Goal: Task Accomplishment & Management: Complete application form

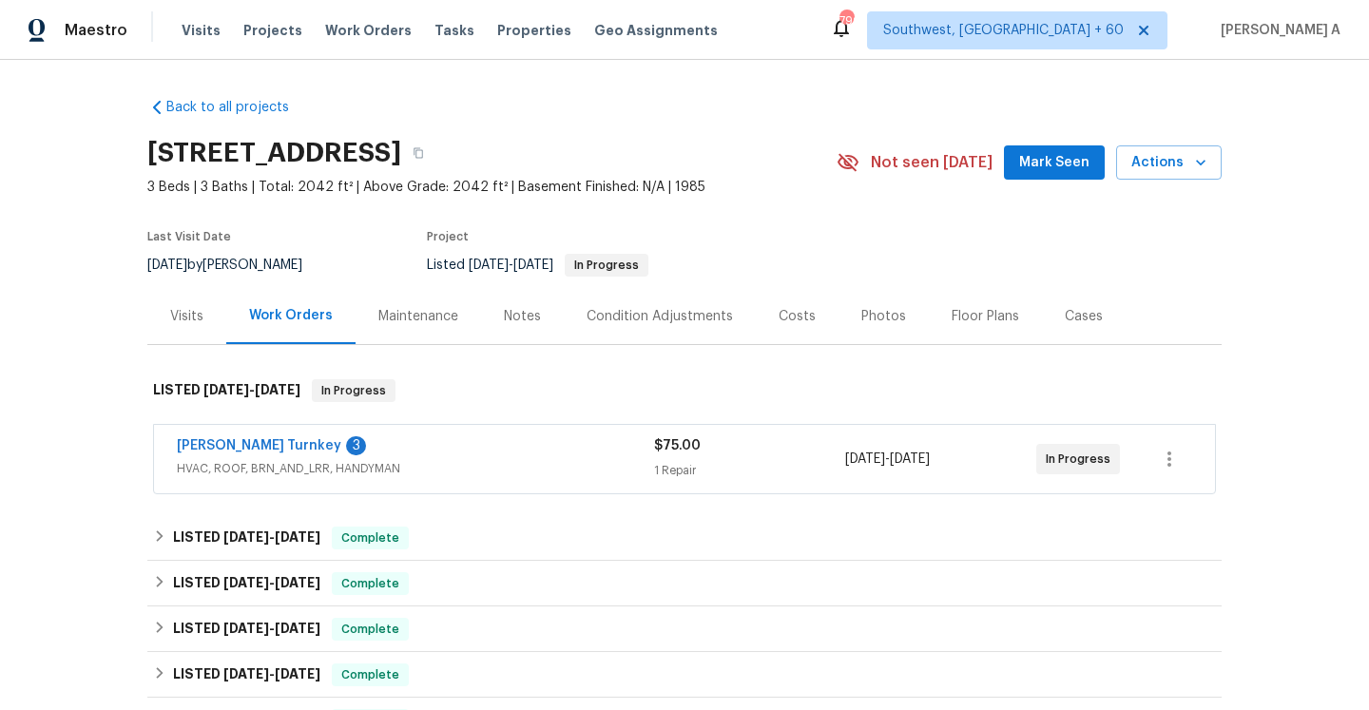
click at [596, 466] on span "HVAC, ROOF, BRN_AND_LRR, HANDYMAN" at bounding box center [415, 468] width 477 height 19
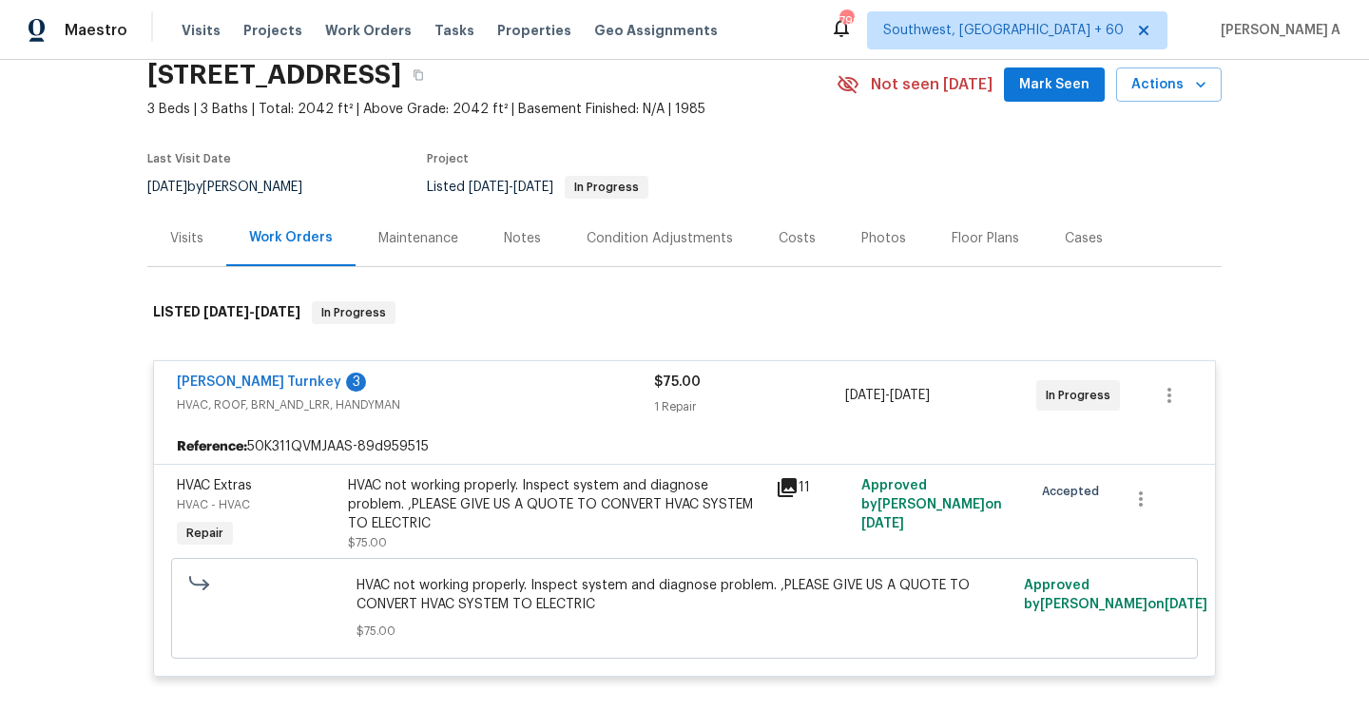
scroll to position [122, 0]
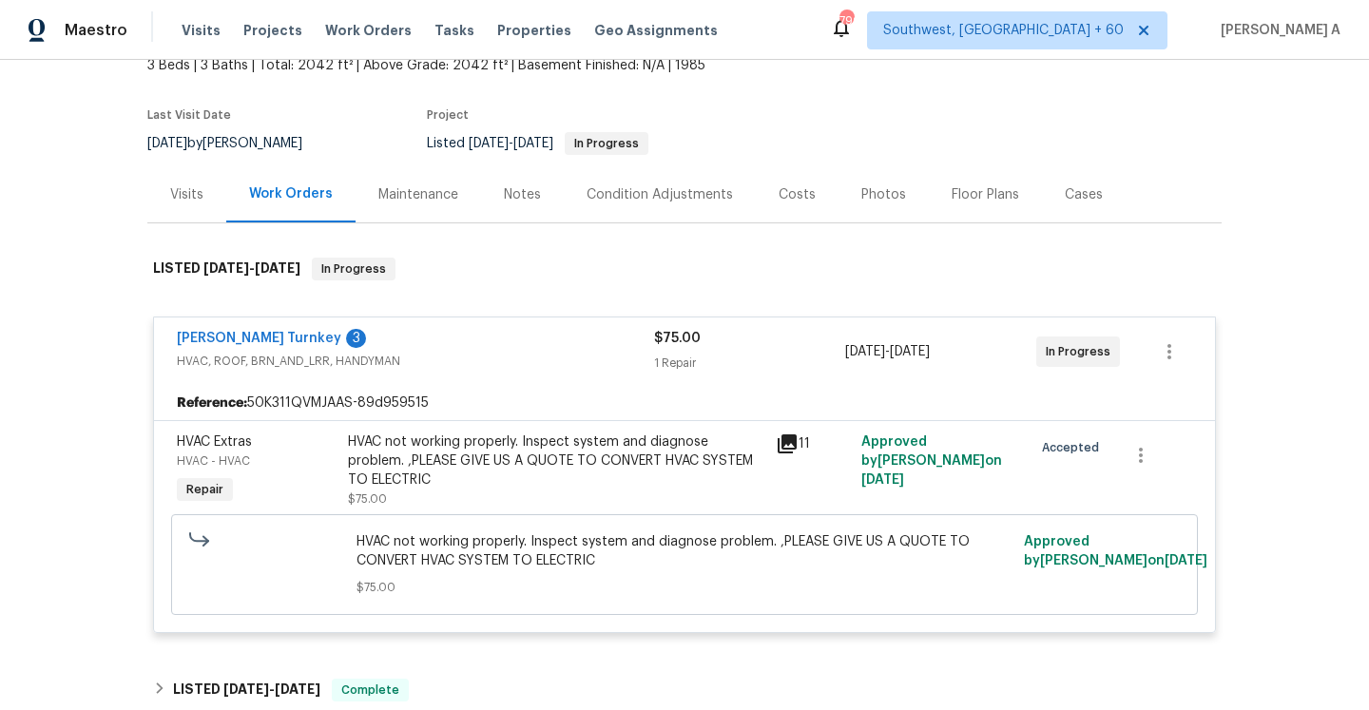
click at [333, 332] on div "Davis Turnkey 3" at bounding box center [415, 340] width 477 height 23
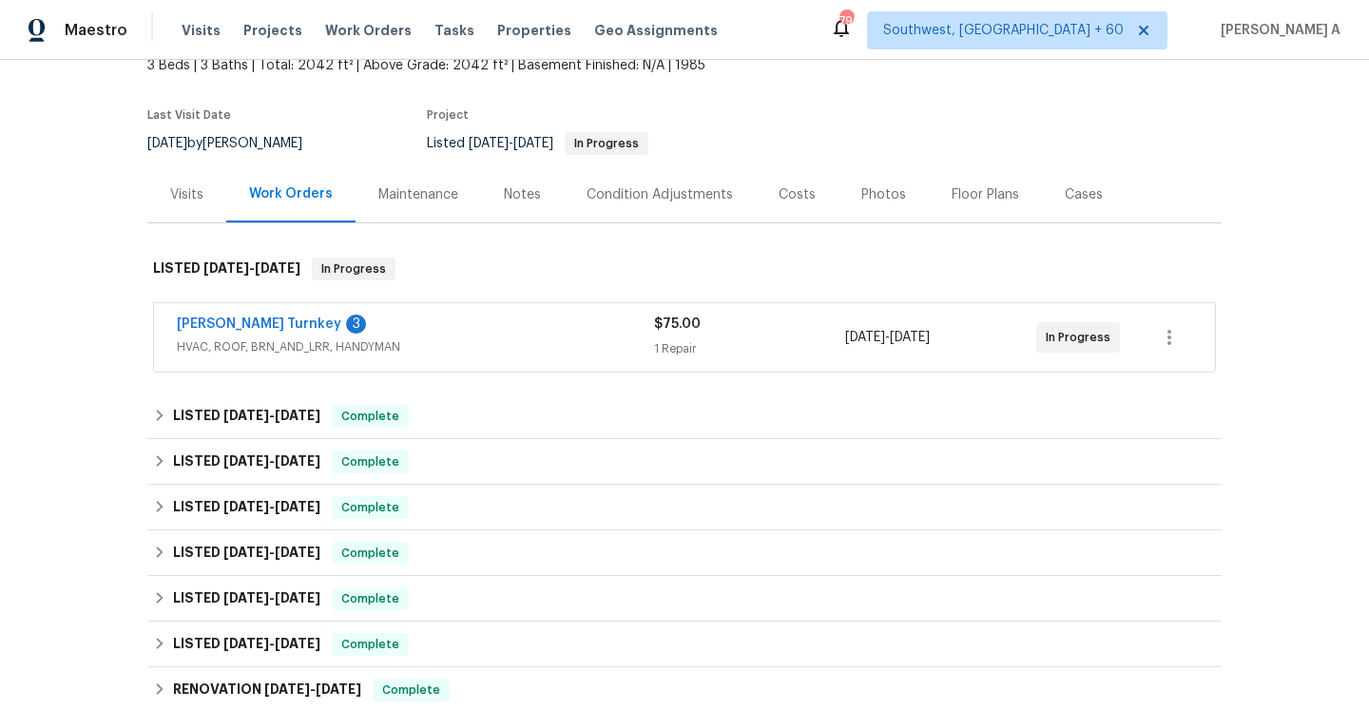
click at [185, 201] on div "Visits" at bounding box center [186, 194] width 33 height 19
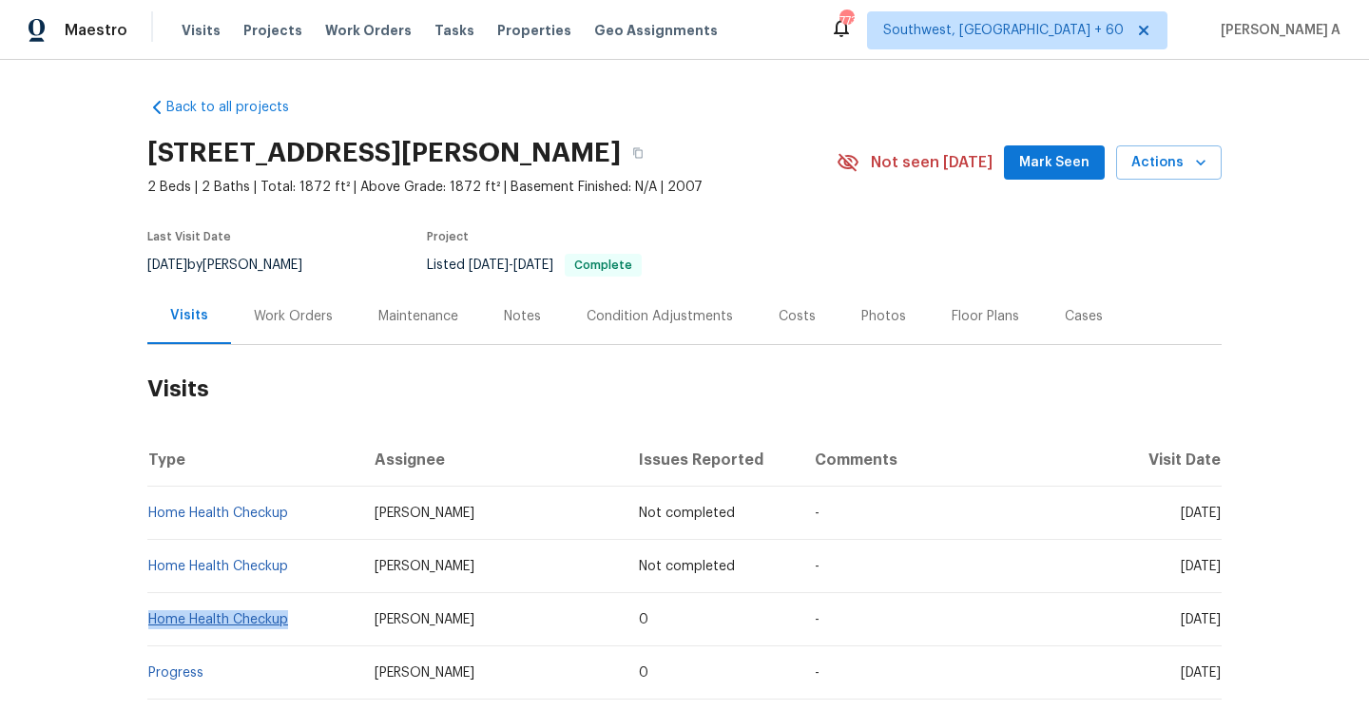
drag, startPoint x: 311, startPoint y: 631, endPoint x: 152, endPoint y: 622, distance: 159.0
click at [152, 622] on td "Home Health Checkup" at bounding box center [253, 619] width 212 height 53
copy link "Home Health Checkup"
click at [277, 325] on div "Work Orders" at bounding box center [293, 316] width 79 height 19
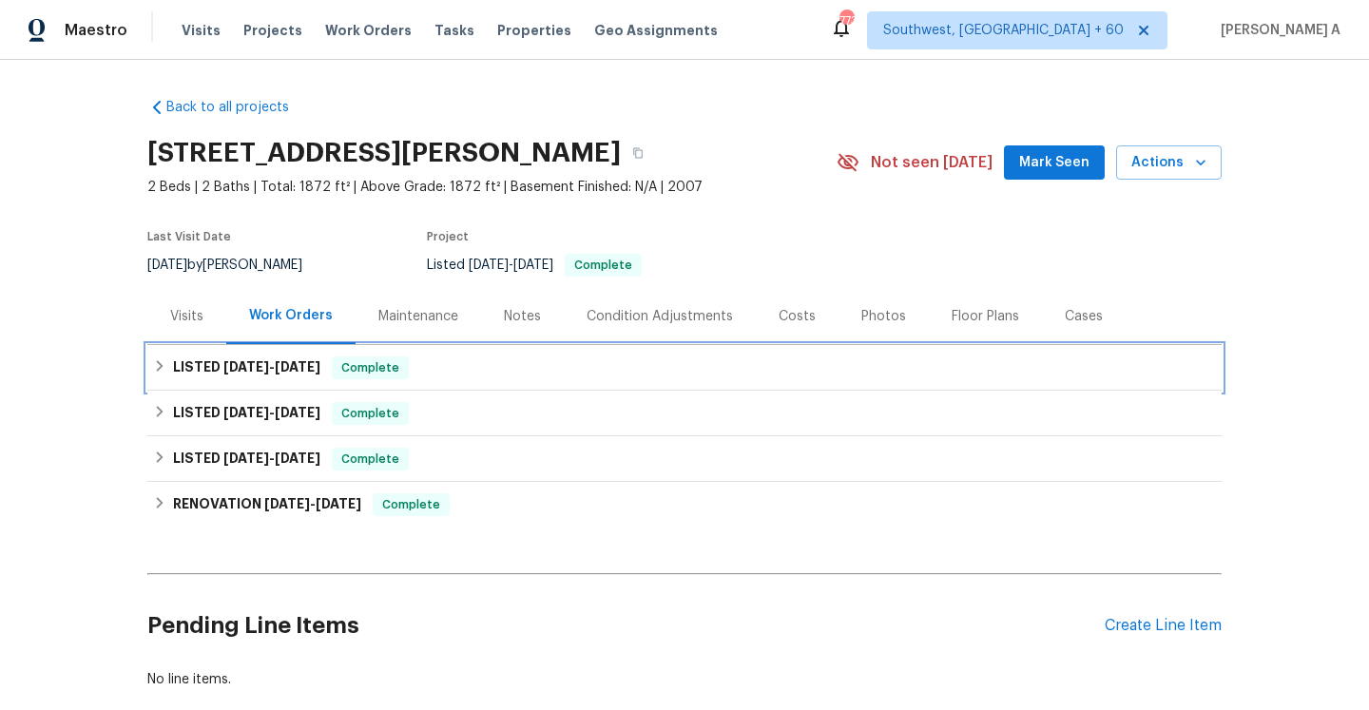
click at [291, 371] on span "9/16/25" at bounding box center [298, 366] width 46 height 13
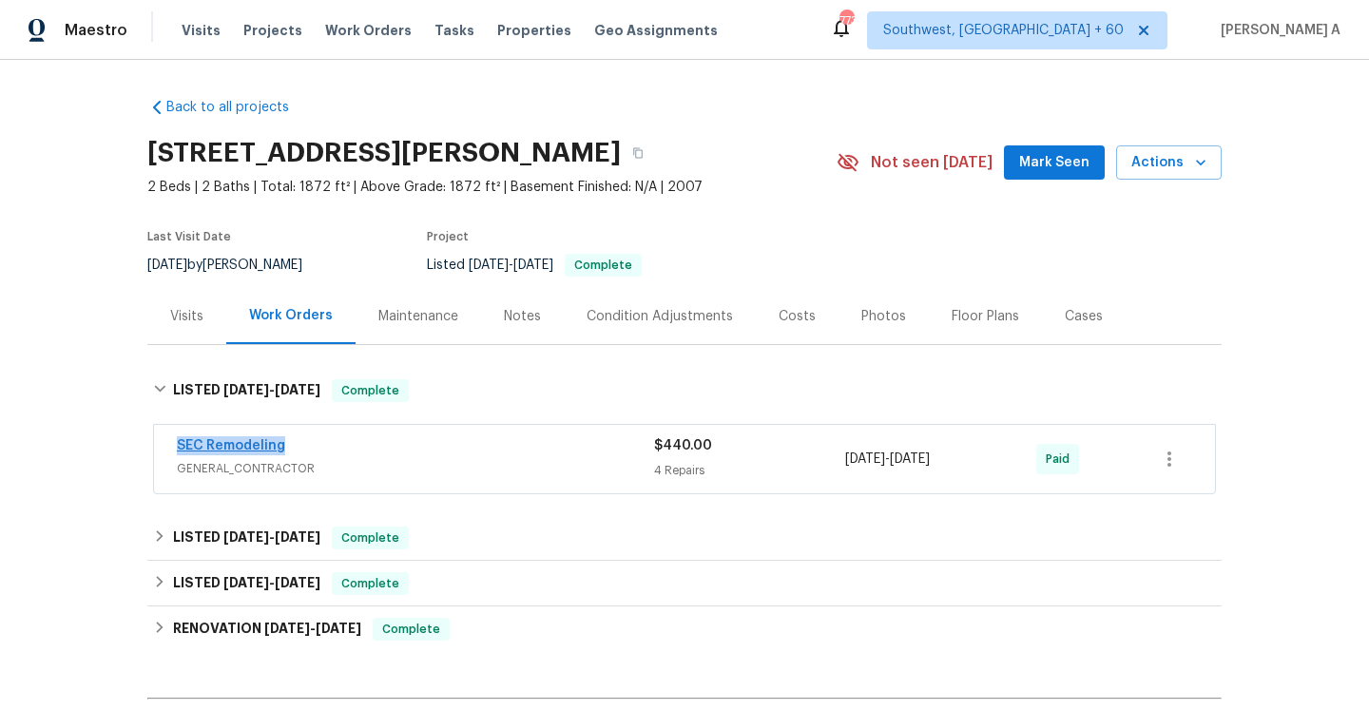
drag, startPoint x: 293, startPoint y: 444, endPoint x: 180, endPoint y: 444, distance: 113.1
click at [180, 444] on div "SEC Remodeling" at bounding box center [415, 447] width 477 height 23
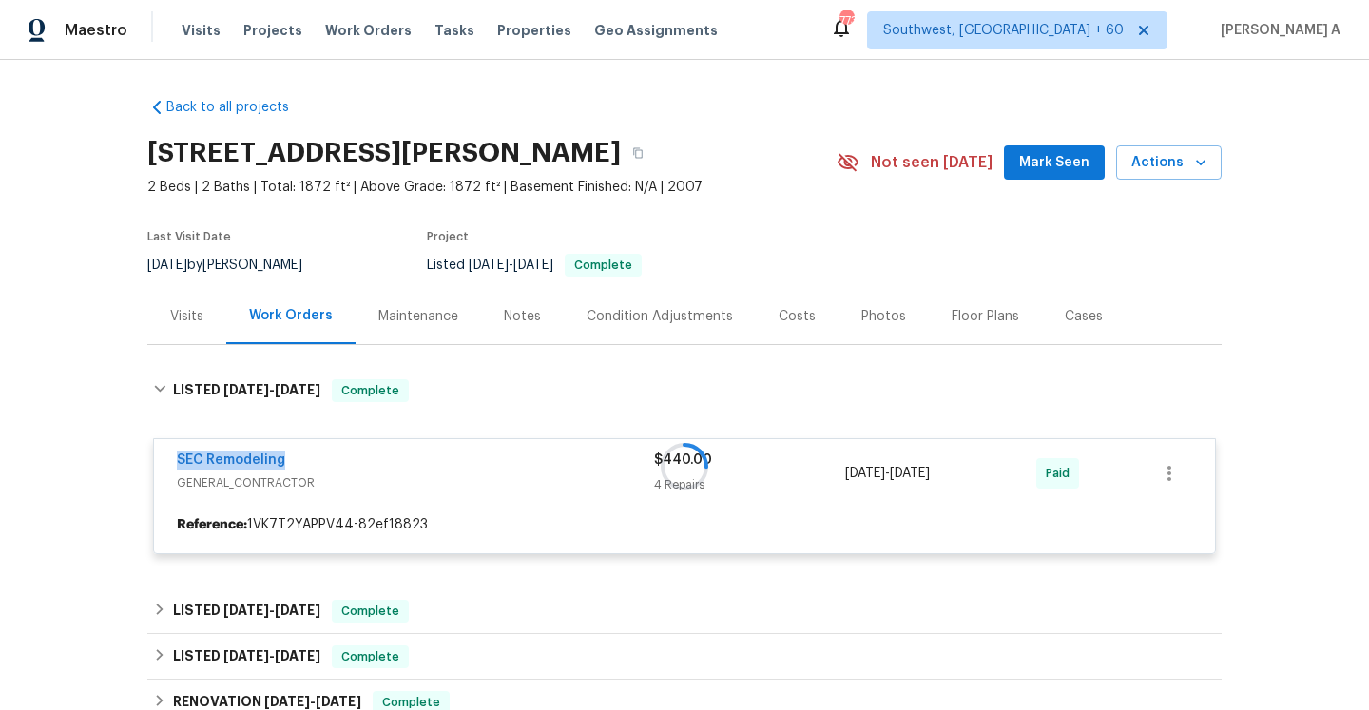
copy link "SEC Remodeling"
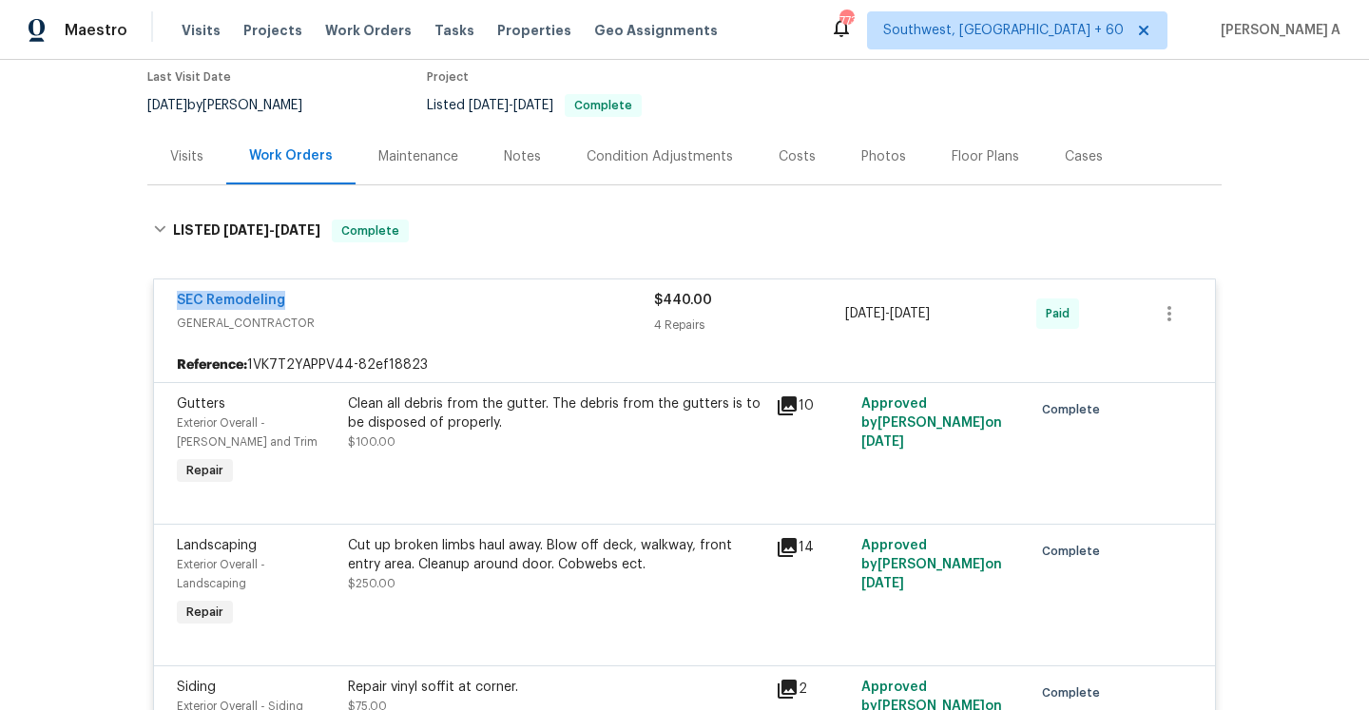
scroll to position [260, 0]
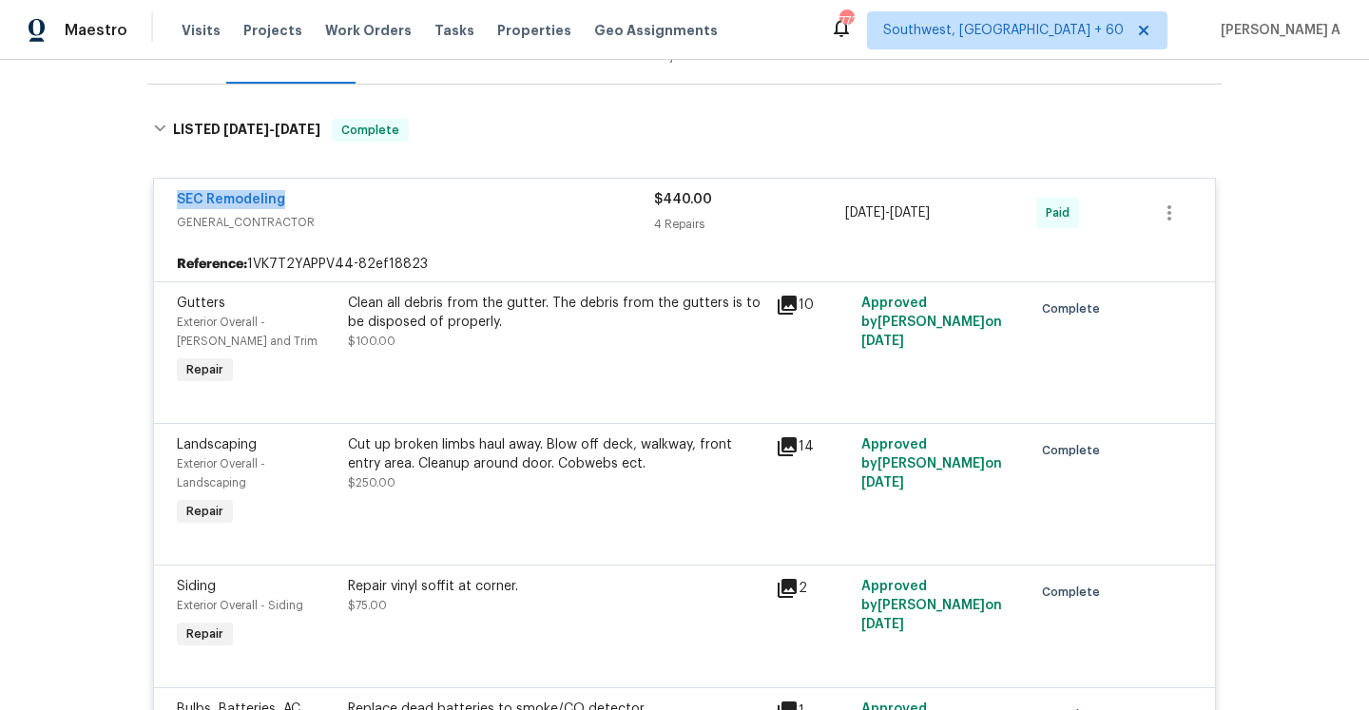
click at [332, 204] on div "SEC Remodeling" at bounding box center [415, 201] width 477 height 23
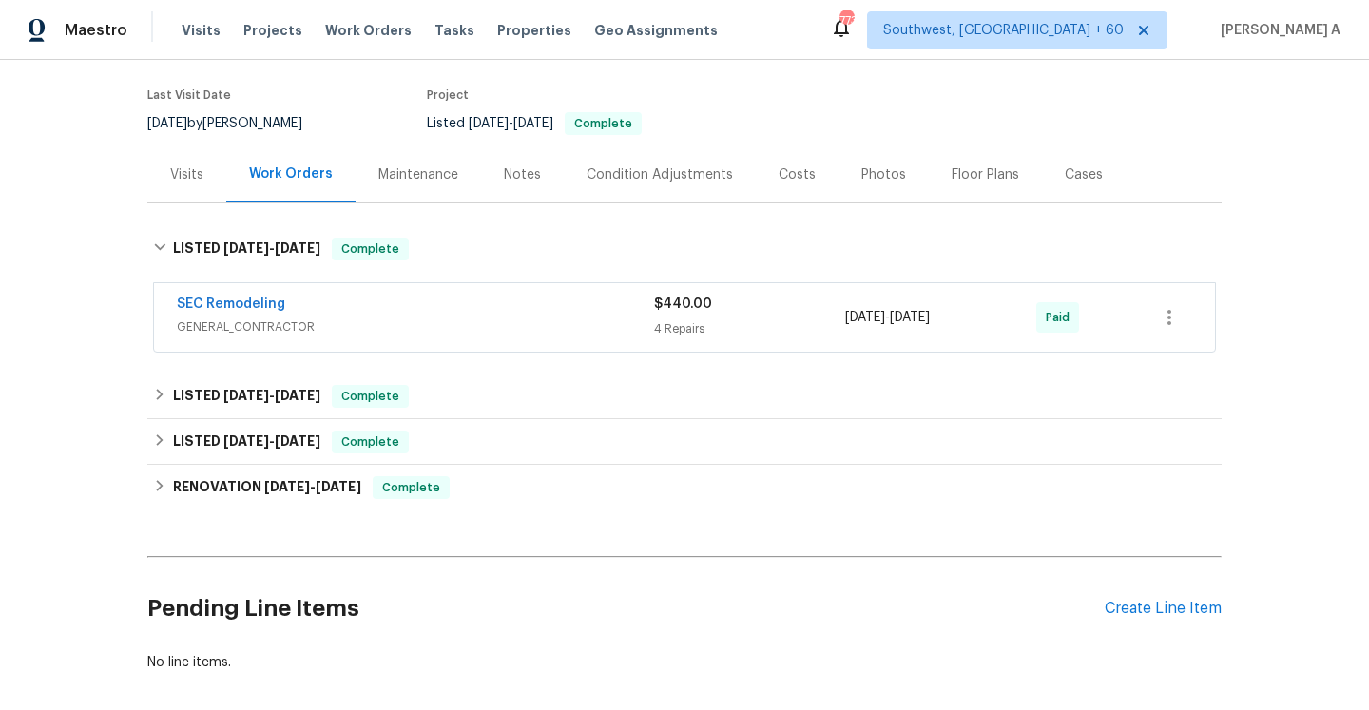
scroll to position [118, 0]
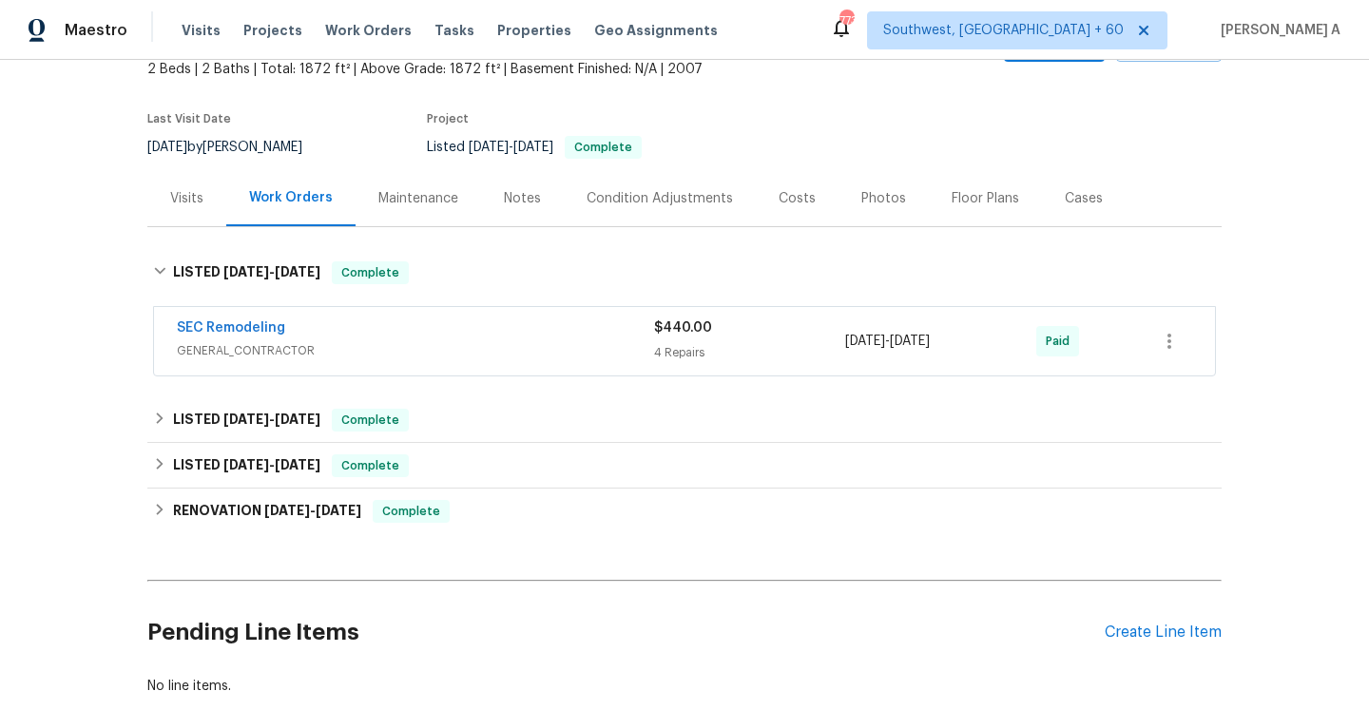
click at [196, 222] on div "Visits" at bounding box center [186, 198] width 79 height 56
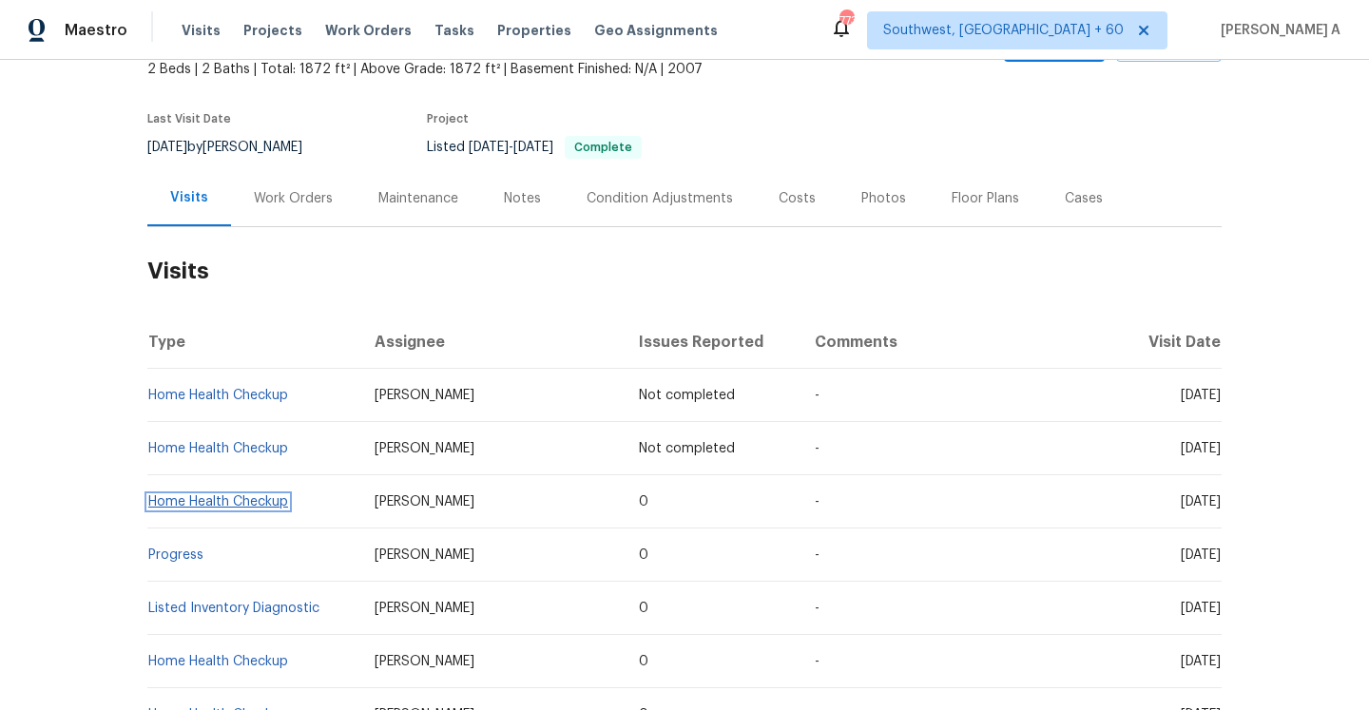
click at [274, 501] on link "Home Health Checkup" at bounding box center [218, 501] width 140 height 13
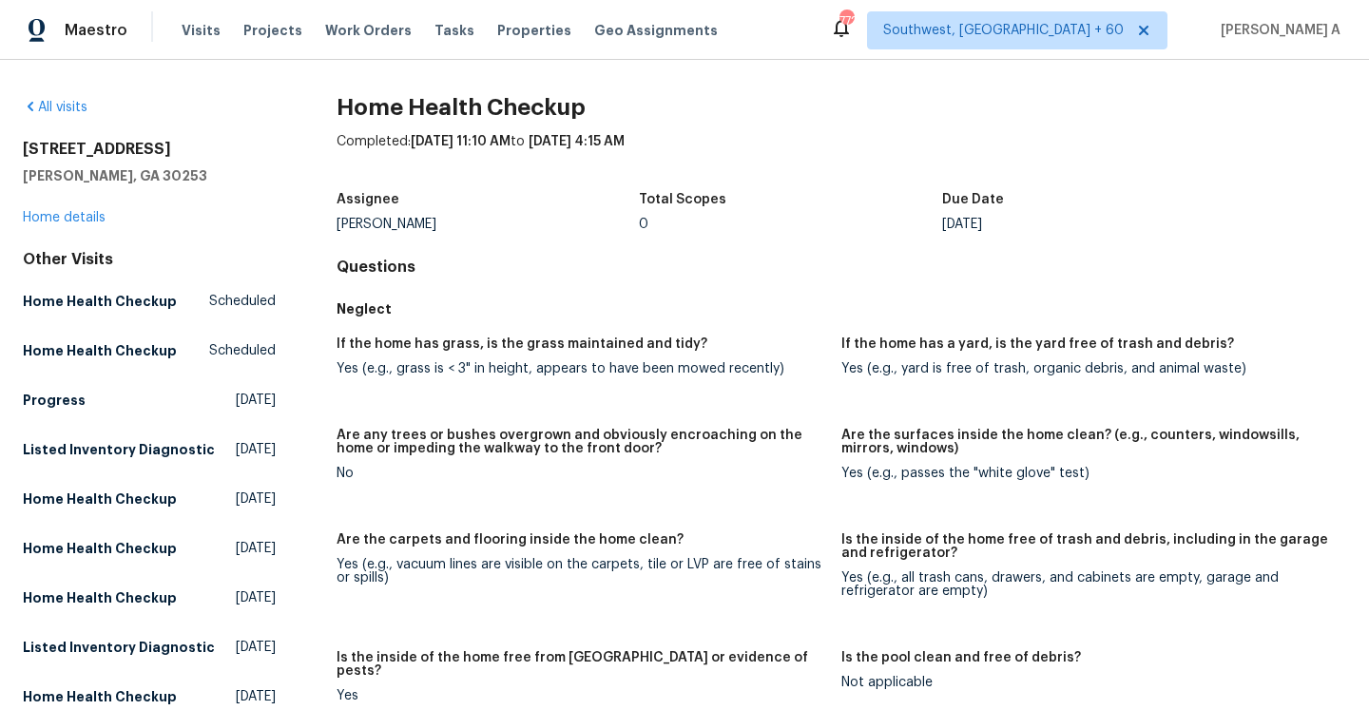
scroll to position [992, 0]
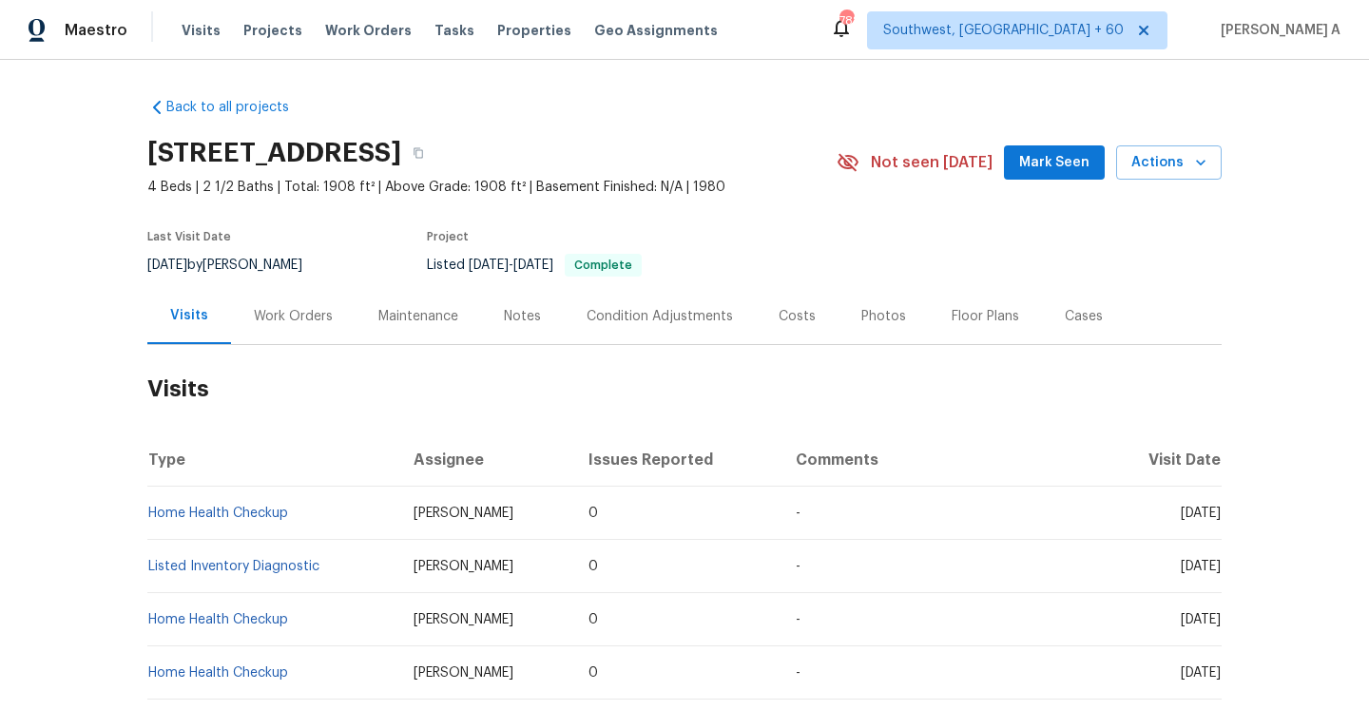
click at [350, 330] on div "Work Orders" at bounding box center [293, 316] width 125 height 56
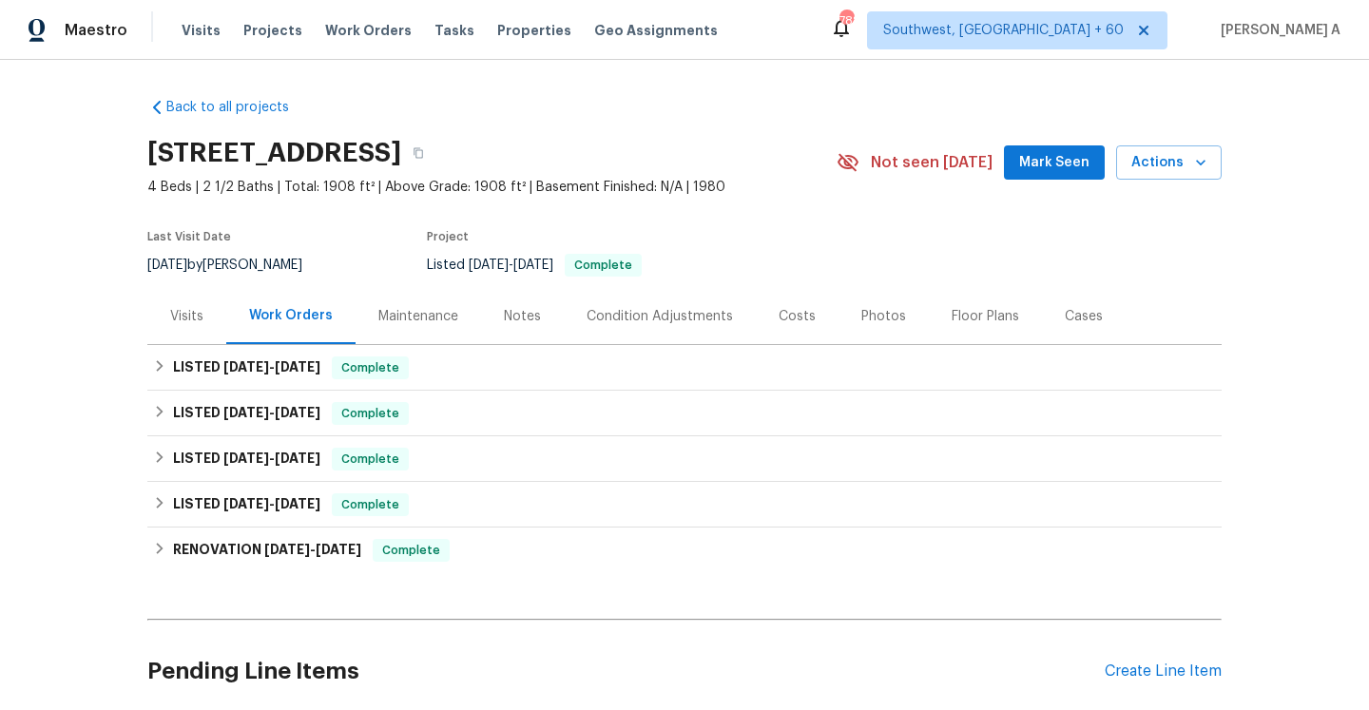
click at [201, 315] on div "Visits" at bounding box center [186, 316] width 33 height 19
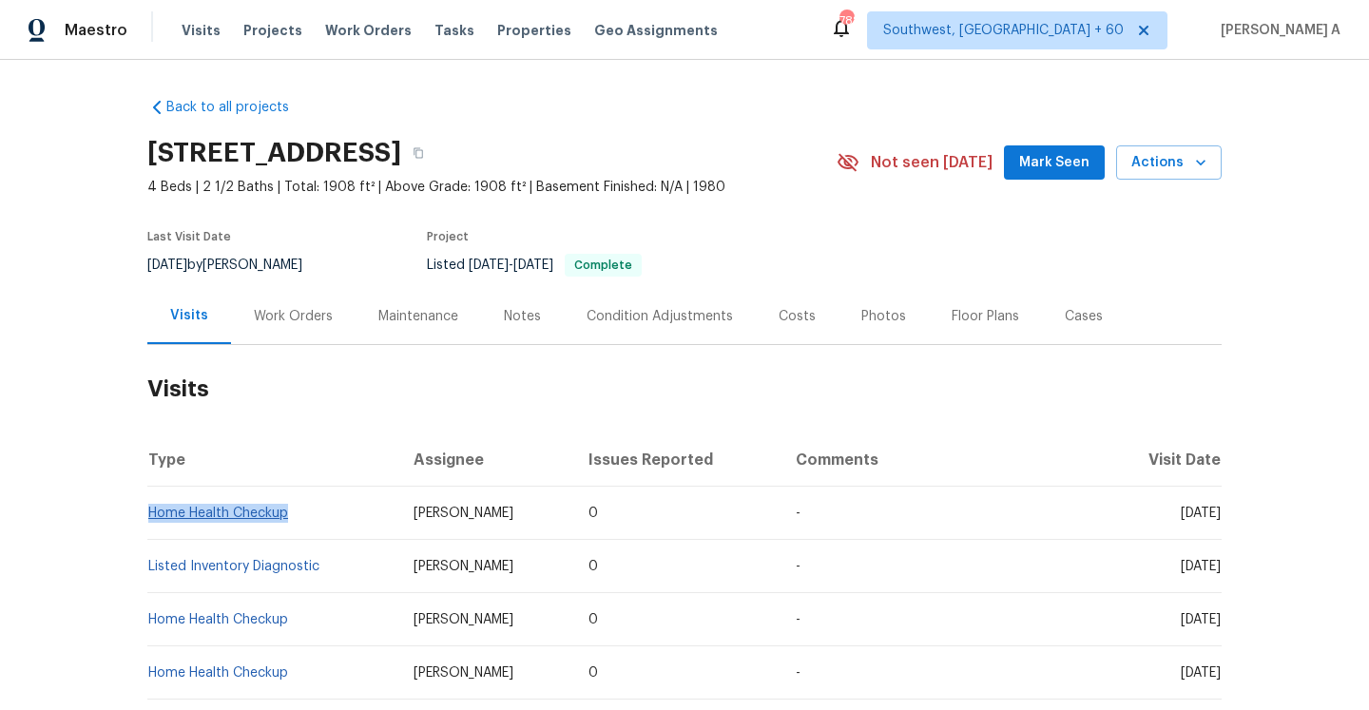
drag, startPoint x: 299, startPoint y: 524, endPoint x: 152, endPoint y: 512, distance: 146.8
click at [152, 512] on td "Home Health Checkup" at bounding box center [272, 513] width 251 height 53
copy link "Home Health Checkup"
click at [317, 324] on div "Work Orders" at bounding box center [293, 316] width 79 height 19
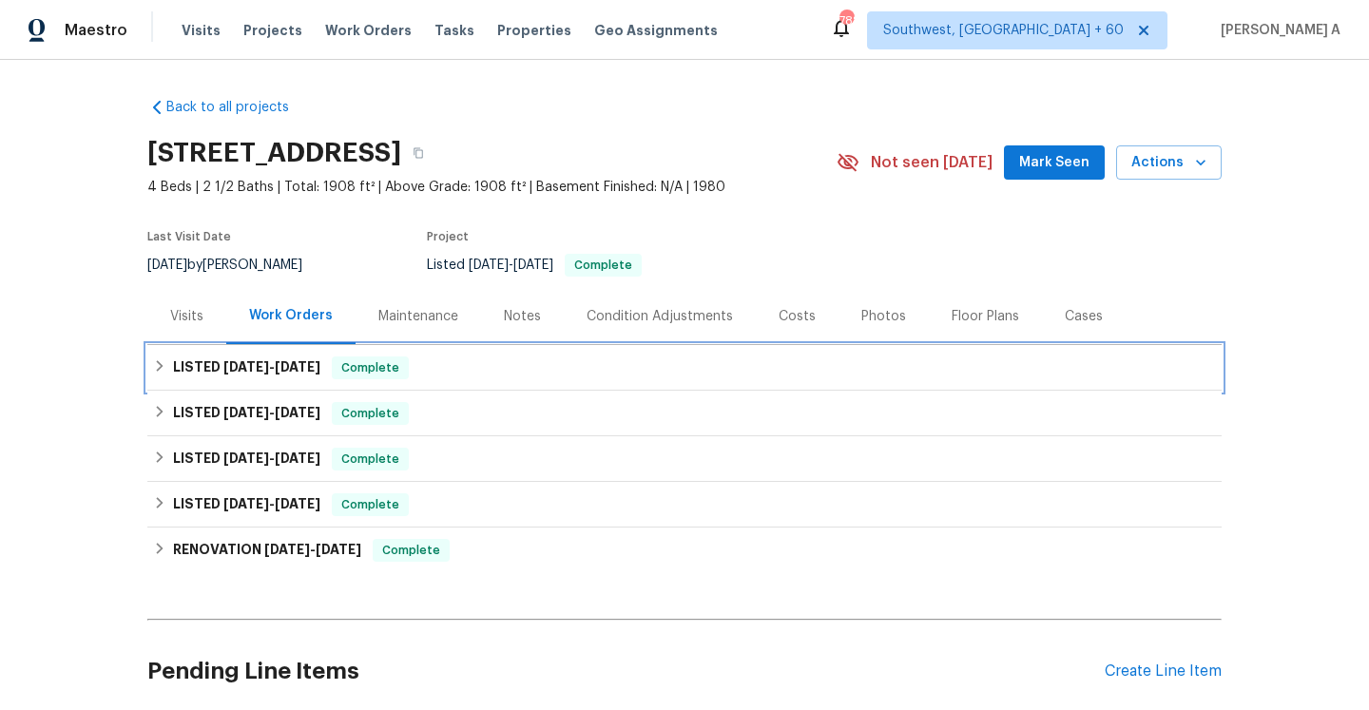
click at [320, 378] on h6 "LISTED 9/20/25 - 9/29/25" at bounding box center [246, 367] width 147 height 23
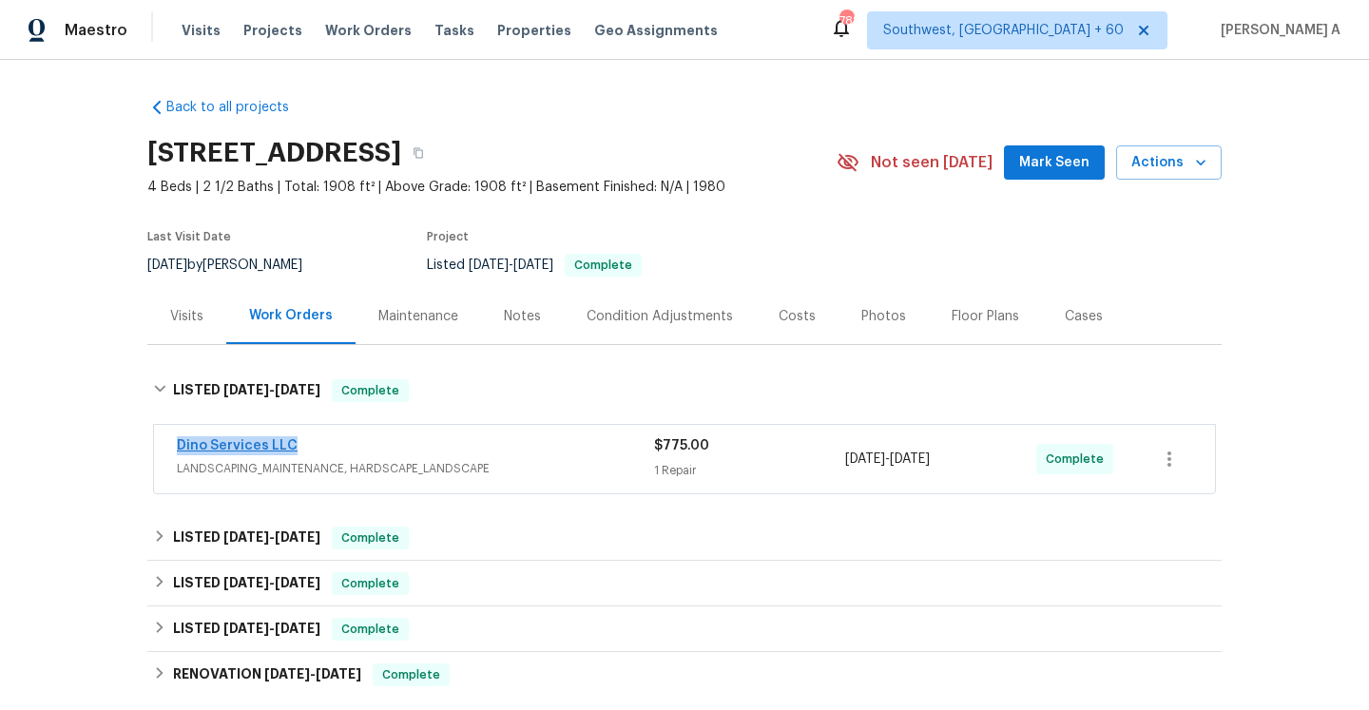
drag, startPoint x: 308, startPoint y: 448, endPoint x: 177, endPoint y: 450, distance: 131.2
click at [177, 450] on div "Dino Services LLC" at bounding box center [415, 447] width 477 height 23
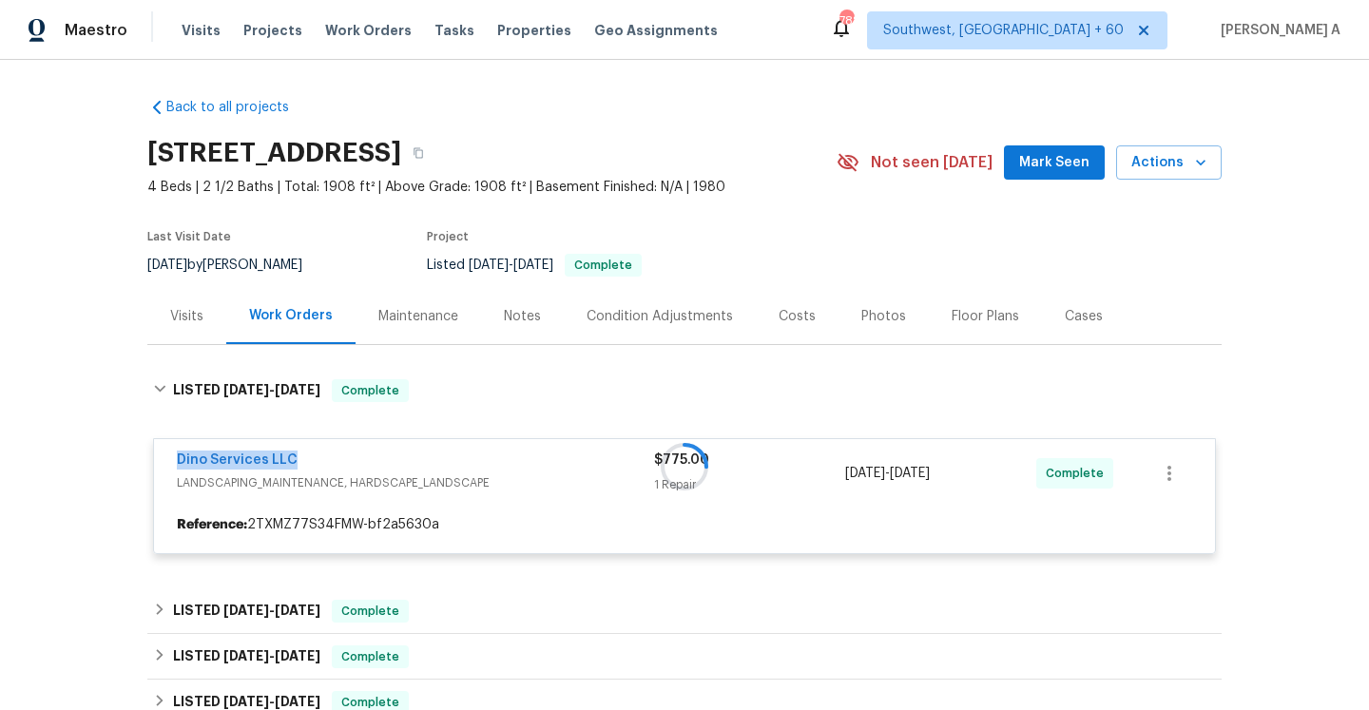
copy link "Dino Services LLC"
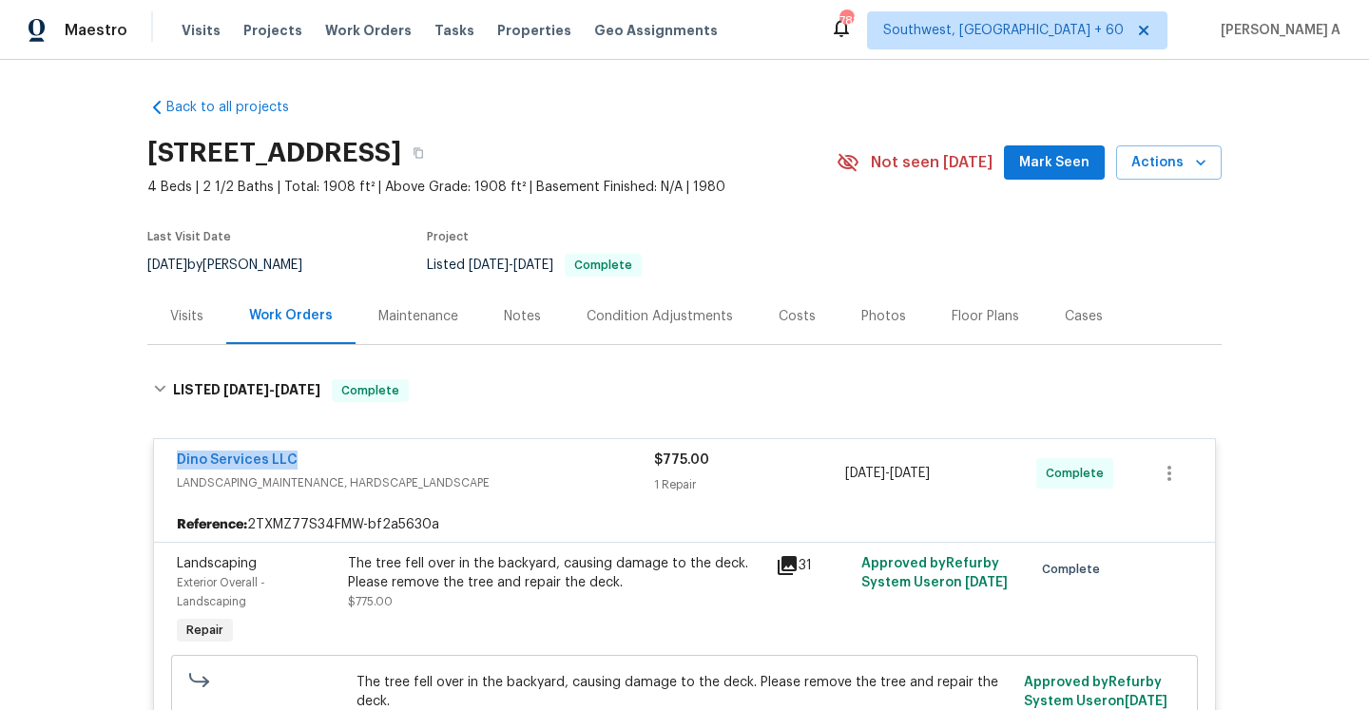
copy link "Dino Services LLC"
click at [187, 311] on div "Visits" at bounding box center [186, 316] width 33 height 19
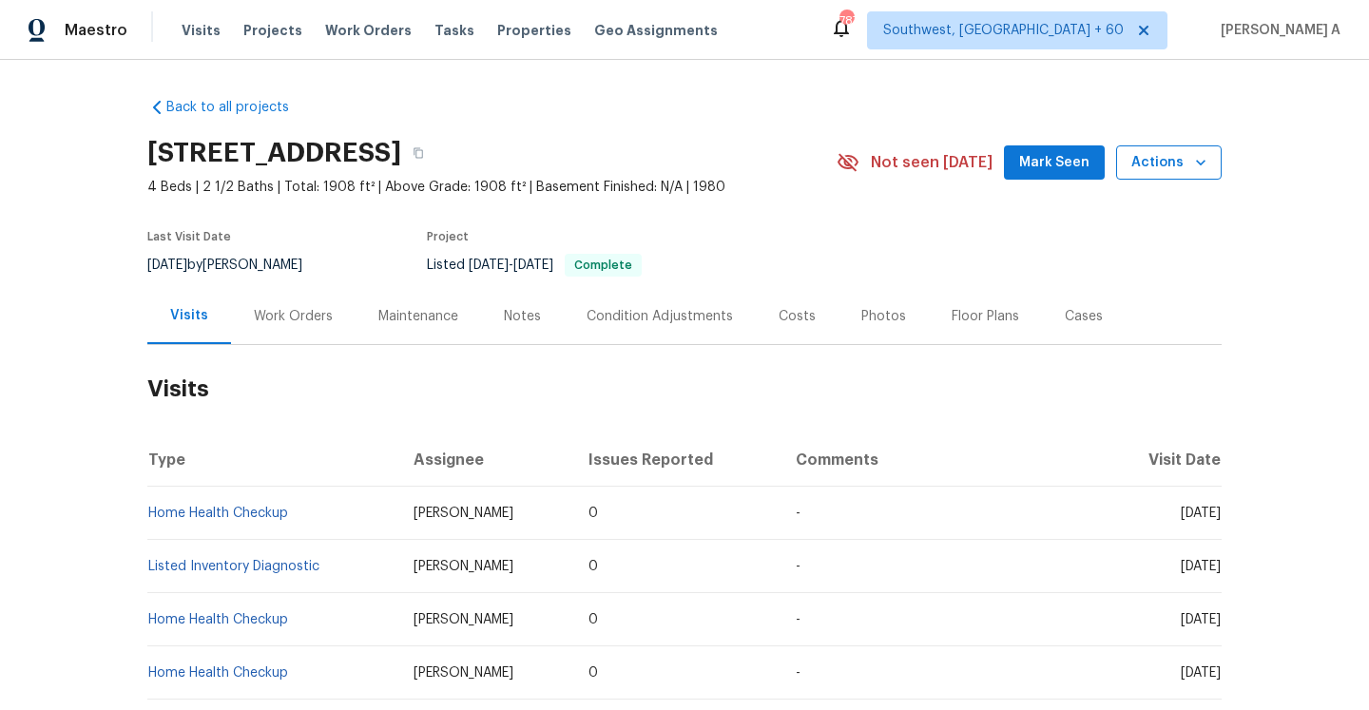
click at [1141, 165] on span "Actions" at bounding box center [1168, 163] width 75 height 24
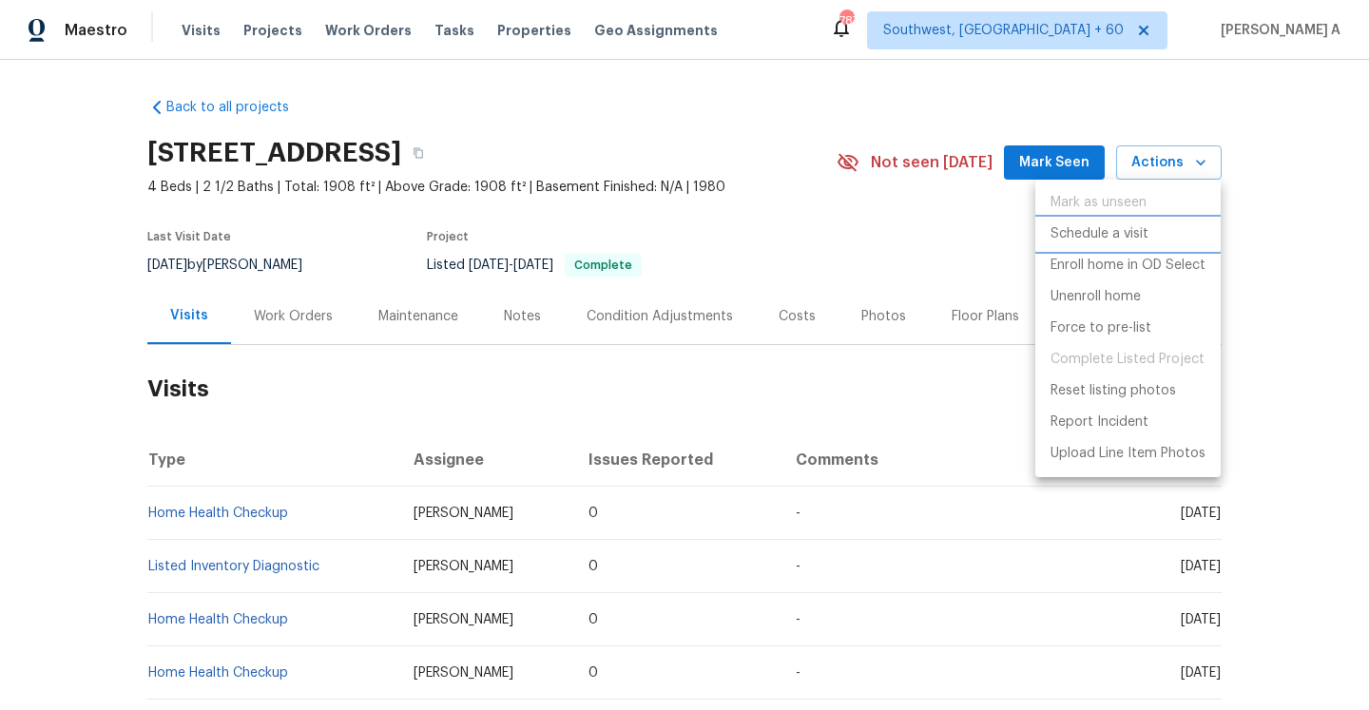
click at [1104, 220] on li "Schedule a visit" at bounding box center [1127, 234] width 185 height 31
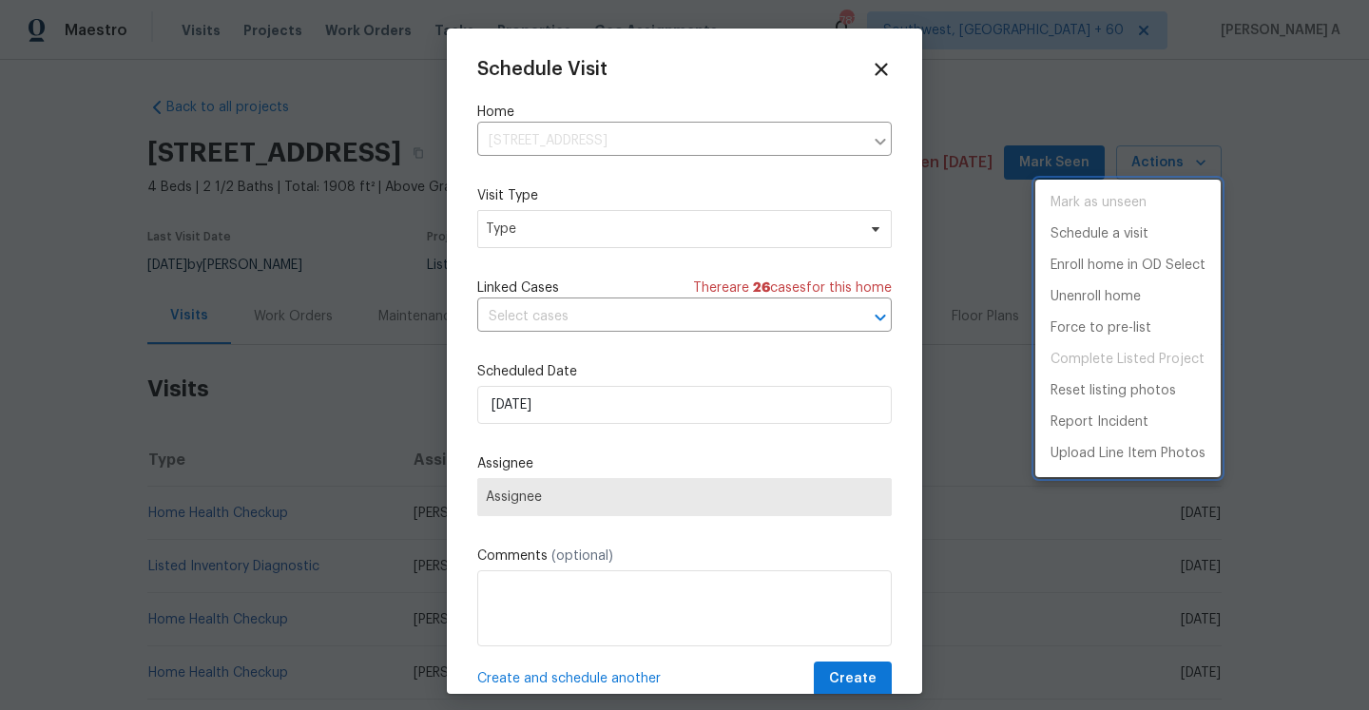
click at [659, 238] on div at bounding box center [684, 355] width 1369 height 710
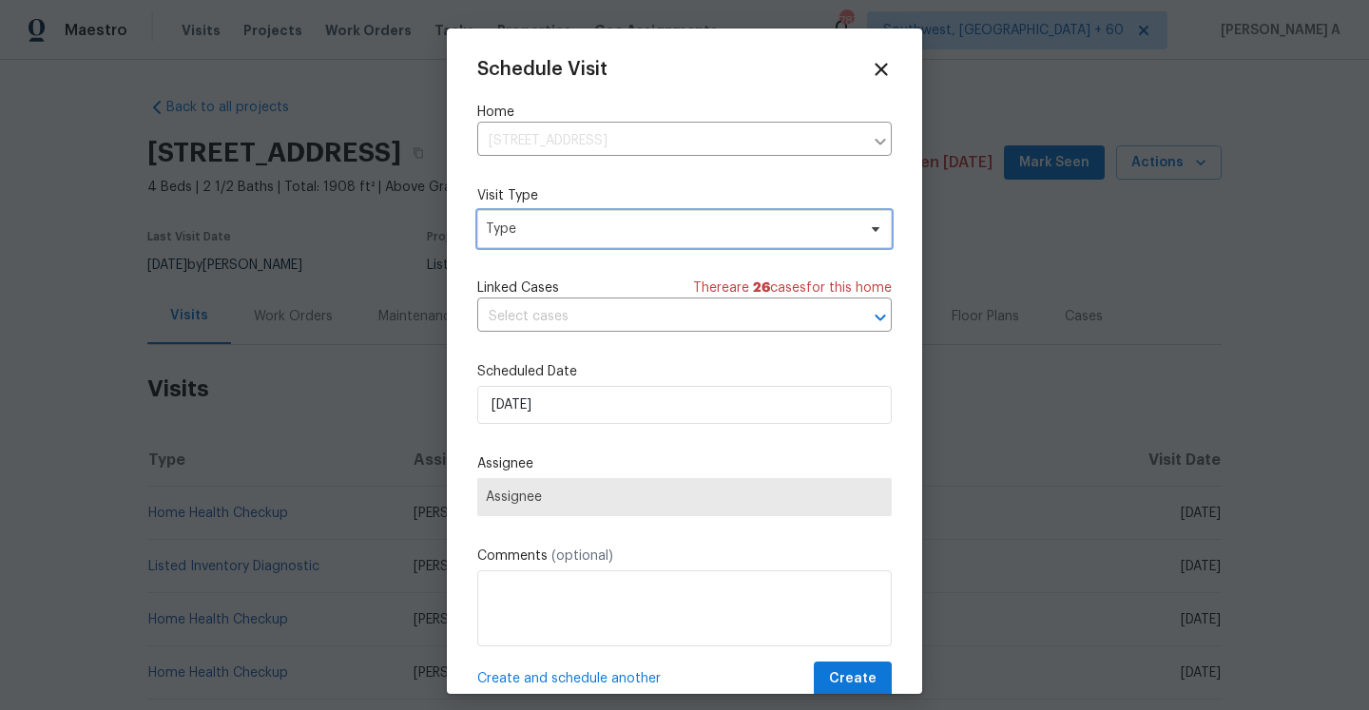
click at [648, 235] on span "Type" at bounding box center [671, 229] width 370 height 19
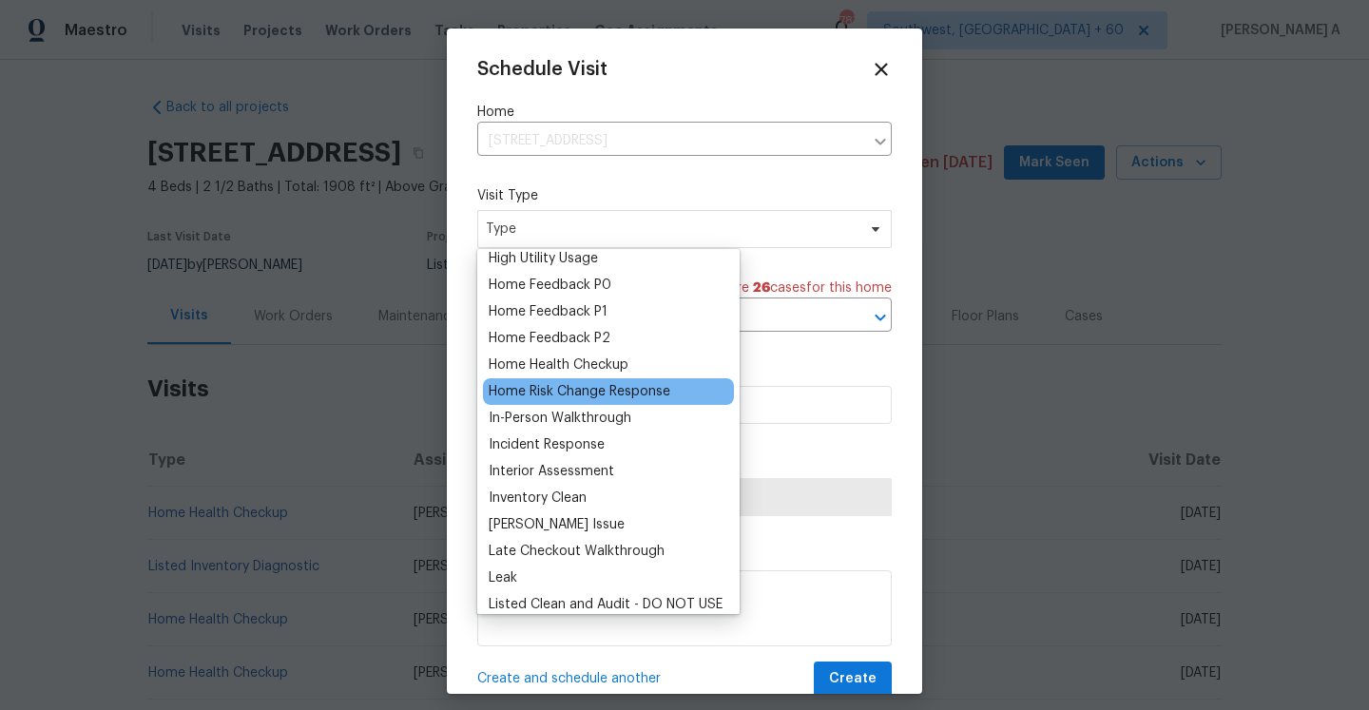
scroll to position [538, 0]
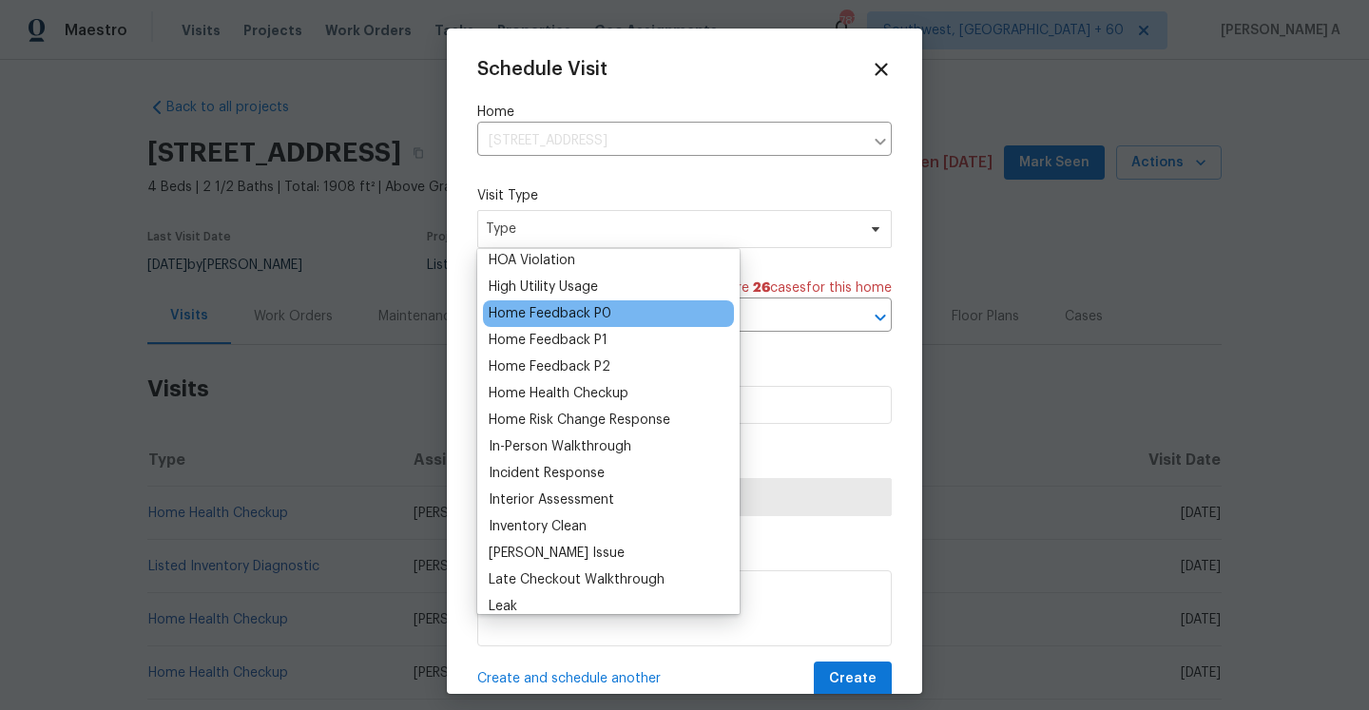
click at [598, 311] on div "Home Feedback P0" at bounding box center [550, 313] width 123 height 19
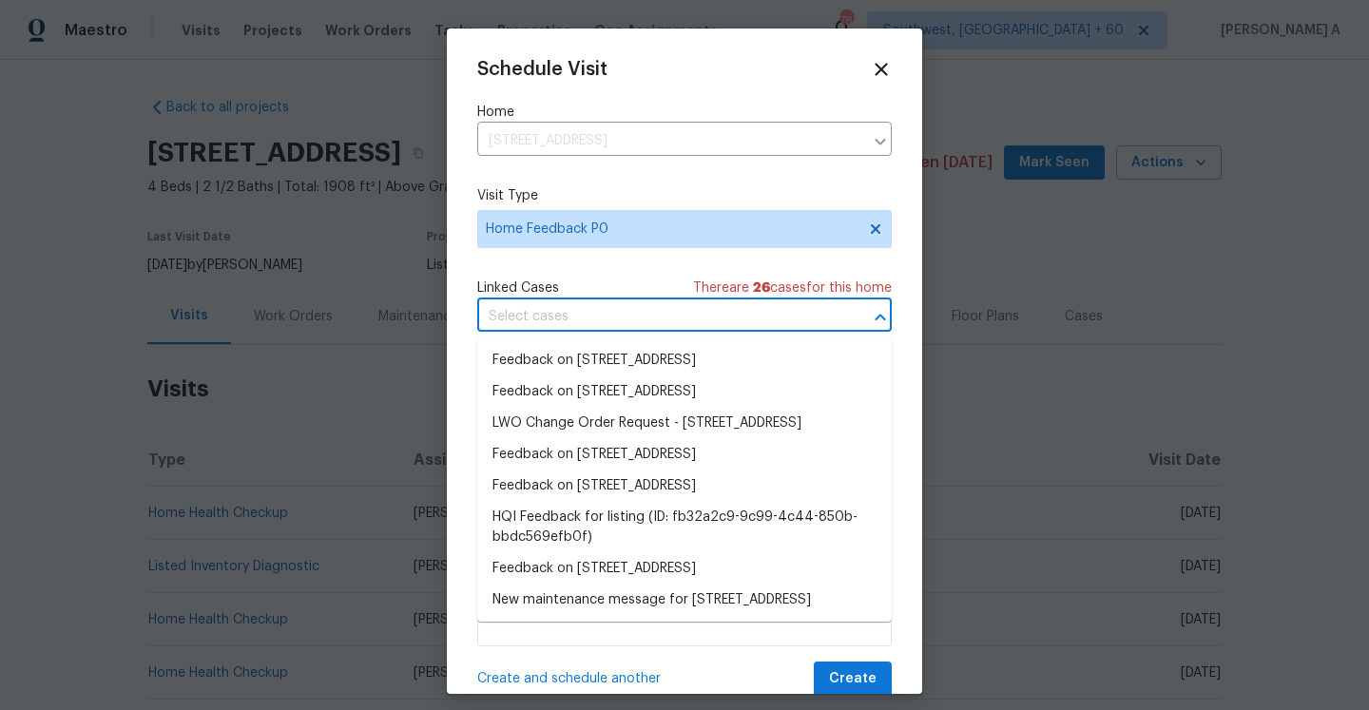
click at [598, 315] on input "text" at bounding box center [657, 316] width 361 height 29
click at [605, 360] on li "Feedback on 3929 Litchfield Dr, Chesterfield, VA 23832" at bounding box center [684, 360] width 414 height 31
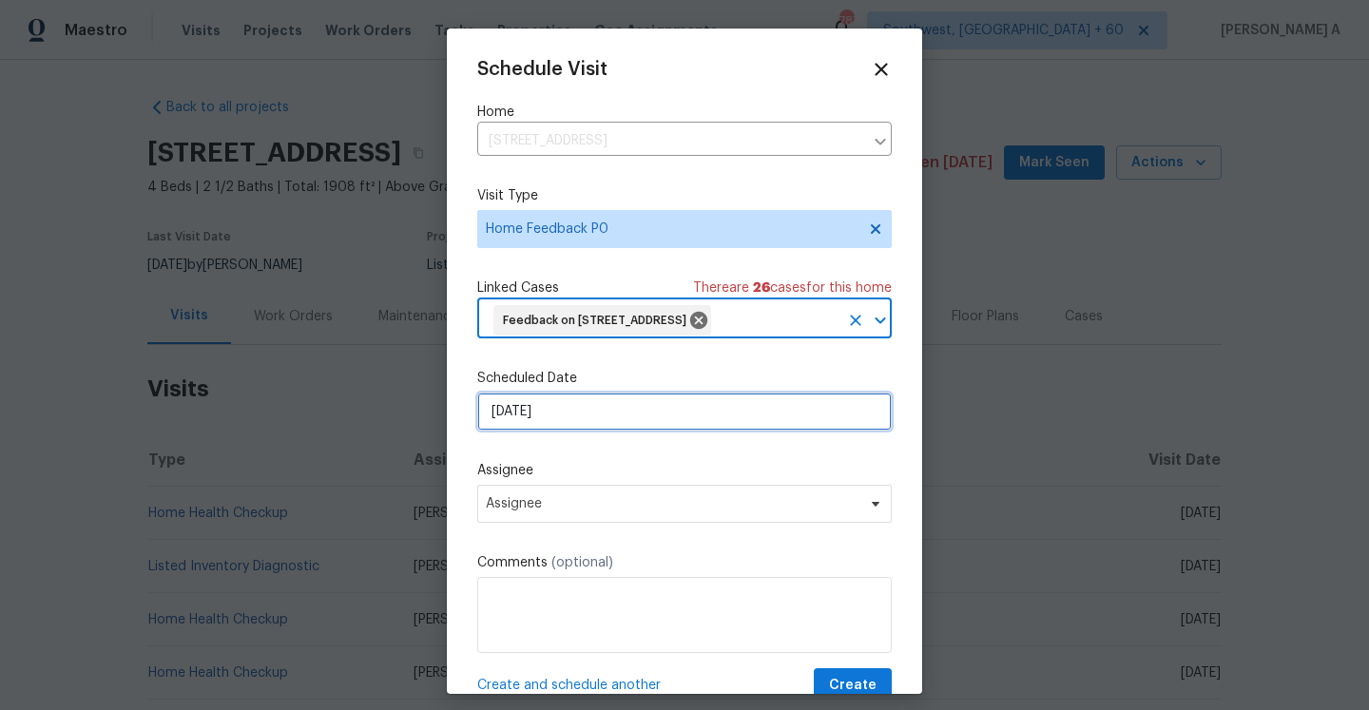
click at [611, 431] on input "10/14/2025" at bounding box center [684, 412] width 414 height 38
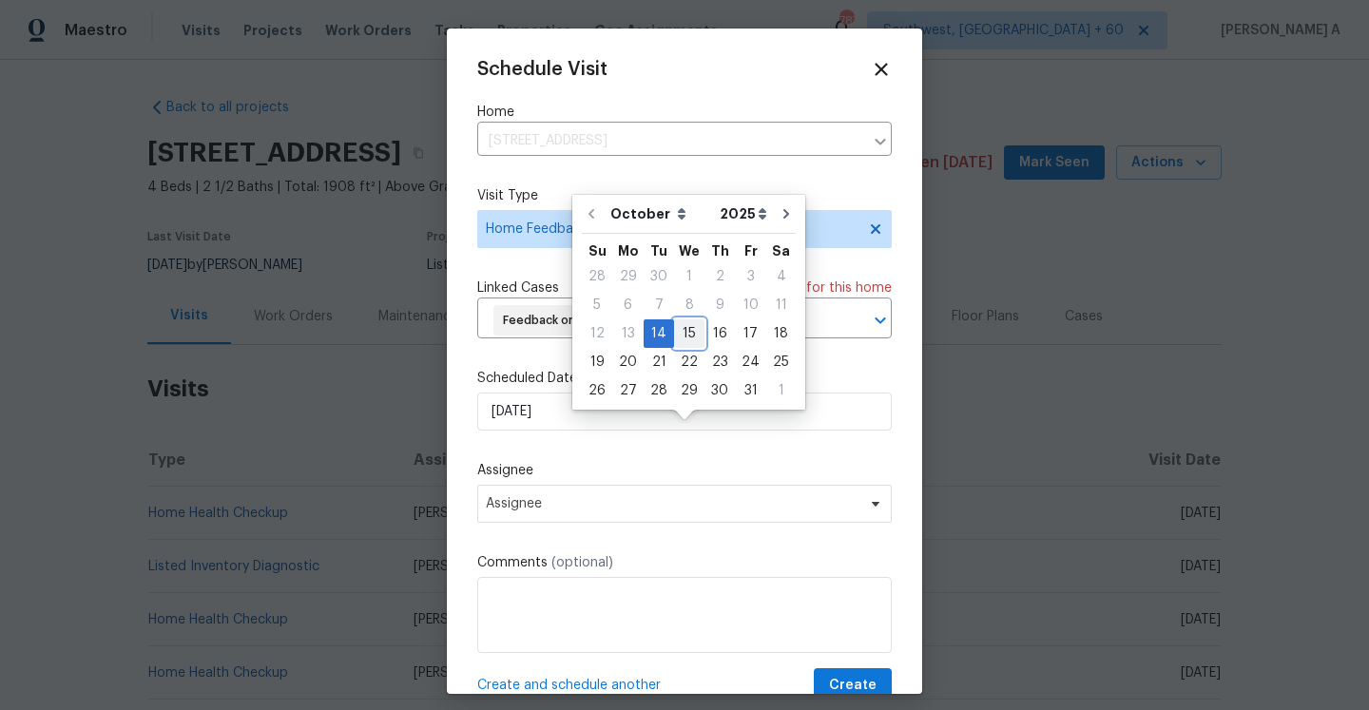
click at [685, 337] on div "15" at bounding box center [689, 333] width 30 height 27
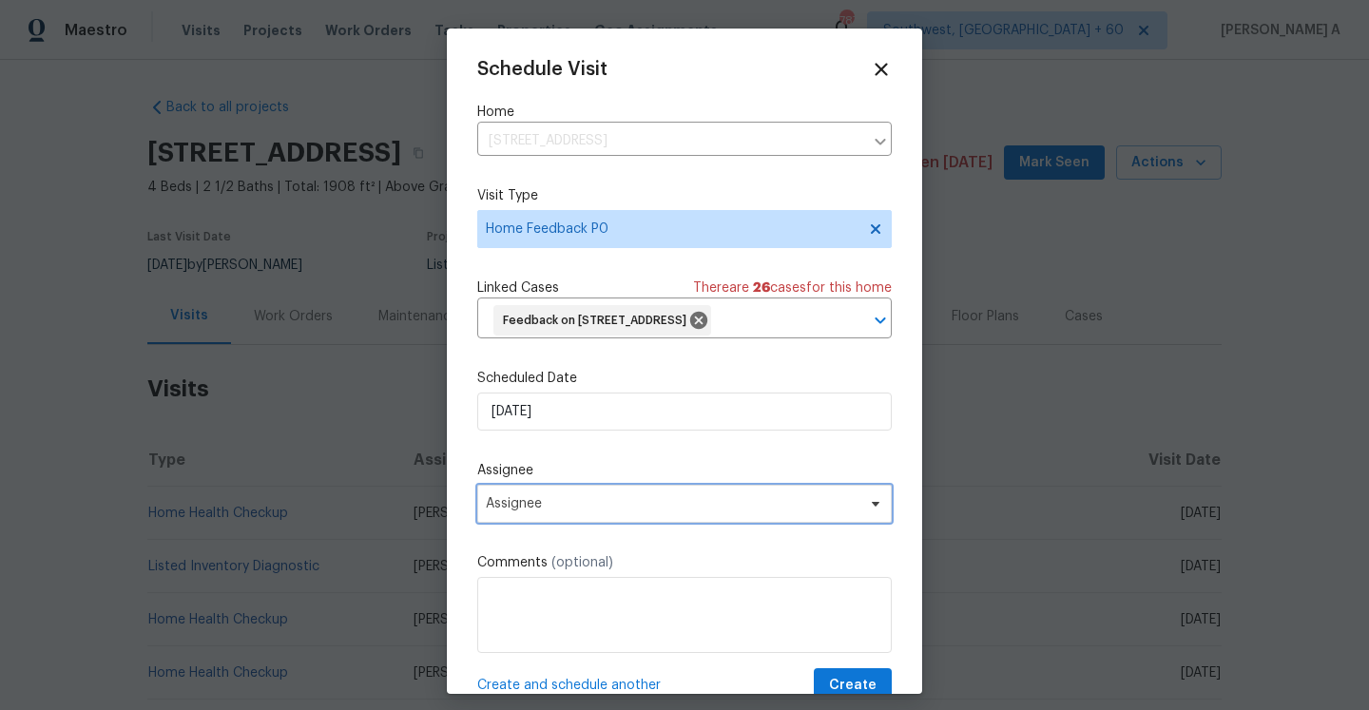
click at [615, 511] on span "Assignee" at bounding box center [672, 503] width 373 height 15
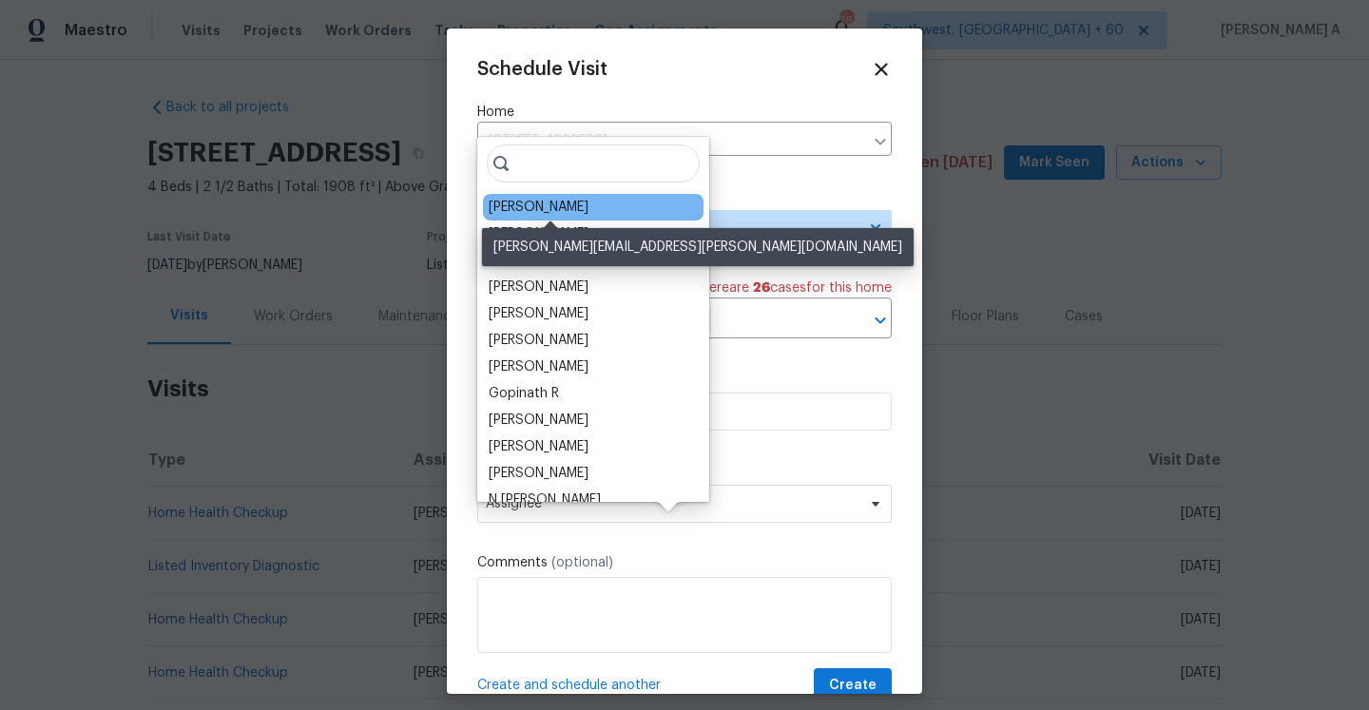
click at [539, 205] on div "Christopher Neilson" at bounding box center [539, 207] width 100 height 19
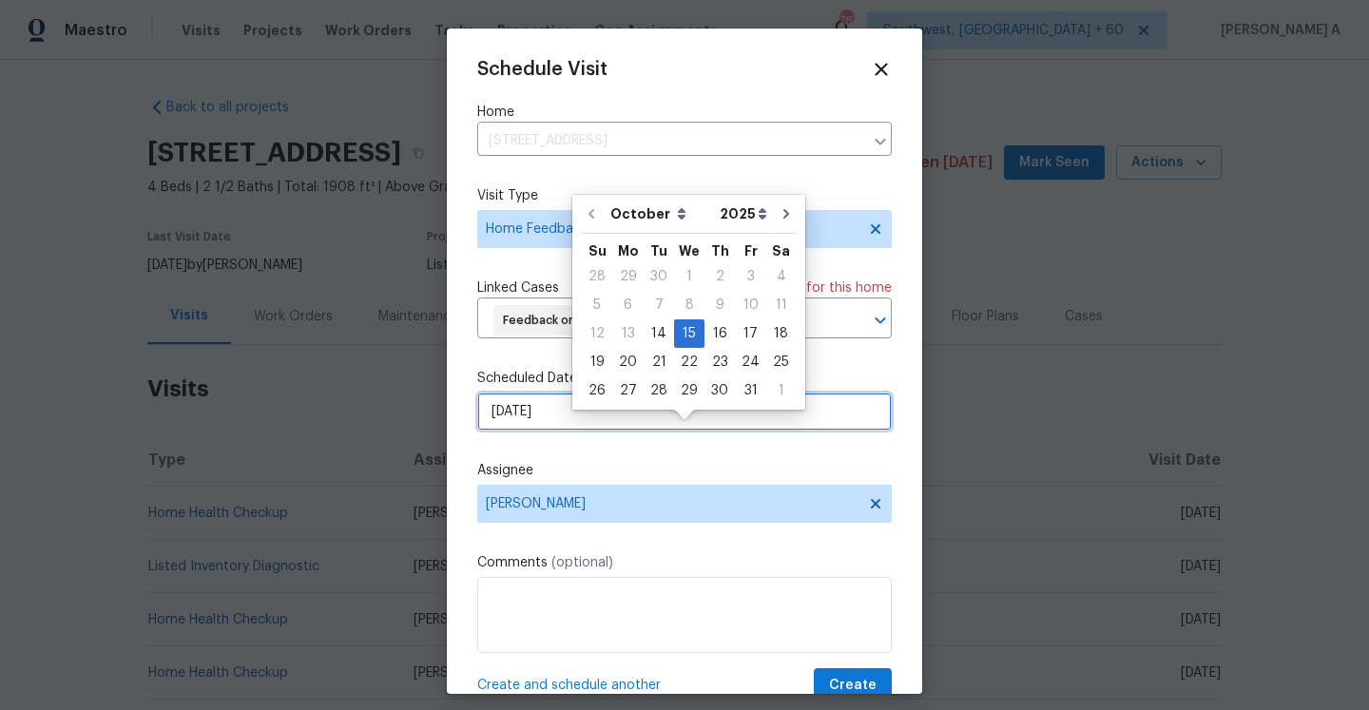
click at [581, 431] on input "10/15/2025" at bounding box center [684, 412] width 414 height 38
click at [658, 332] on div "14" at bounding box center [659, 333] width 30 height 27
type input "10/14/2025"
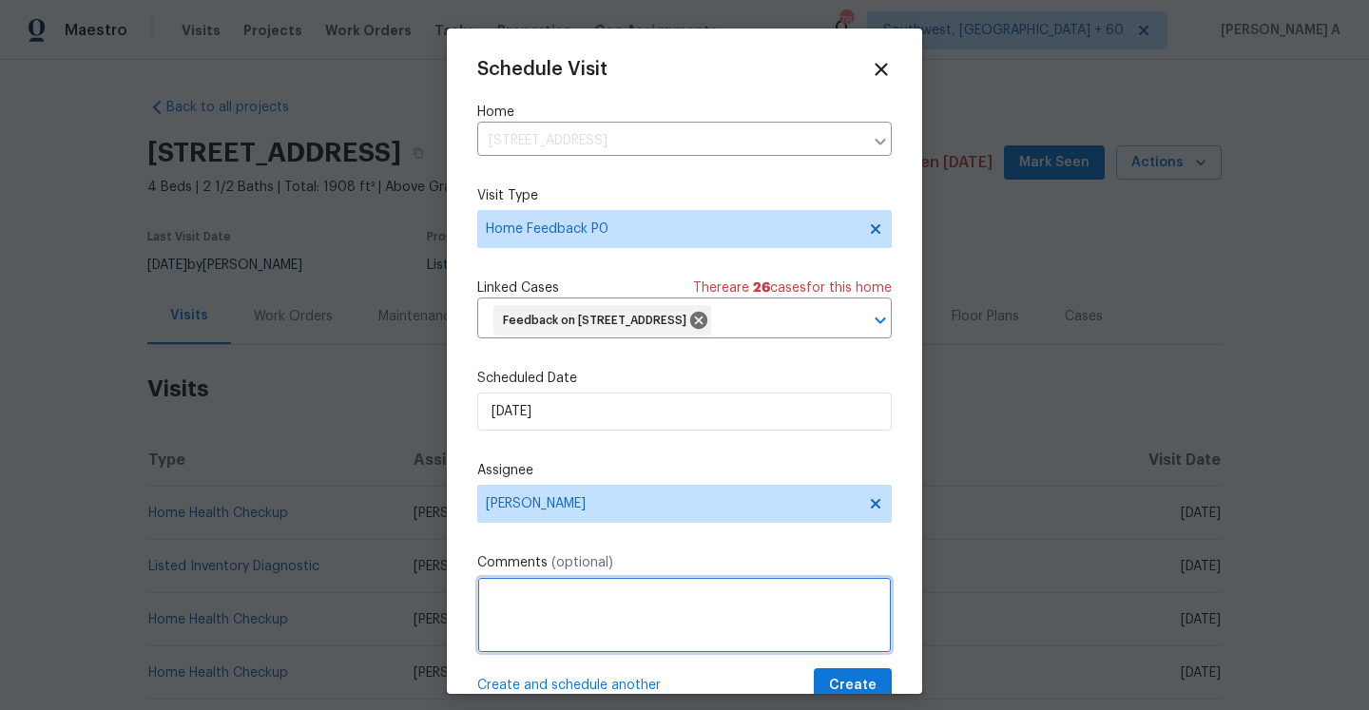
click at [556, 648] on textarea at bounding box center [684, 615] width 414 height 76
paste textarea "Flooring on the first floor is not put down correctly. Gaps and a tripping haza…"
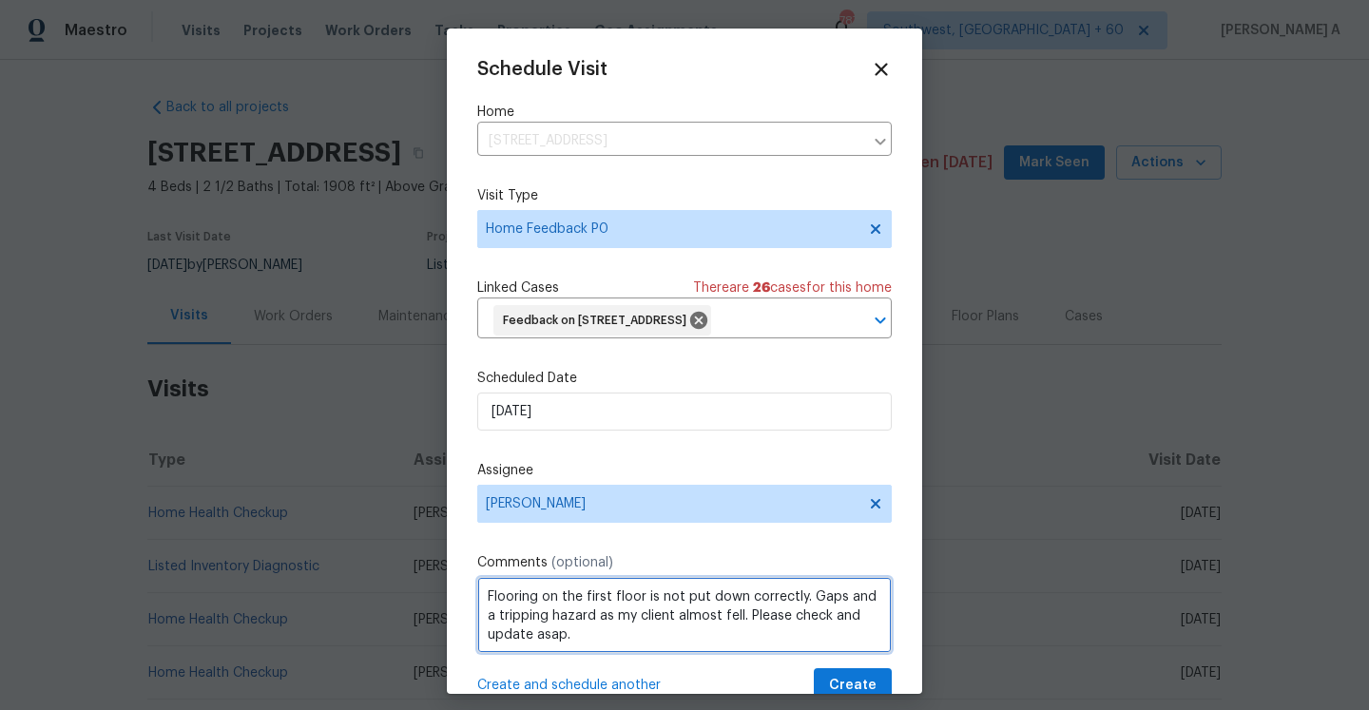
click at [0, 0] on div "hazard ," at bounding box center [0, 0] width 0 height 0
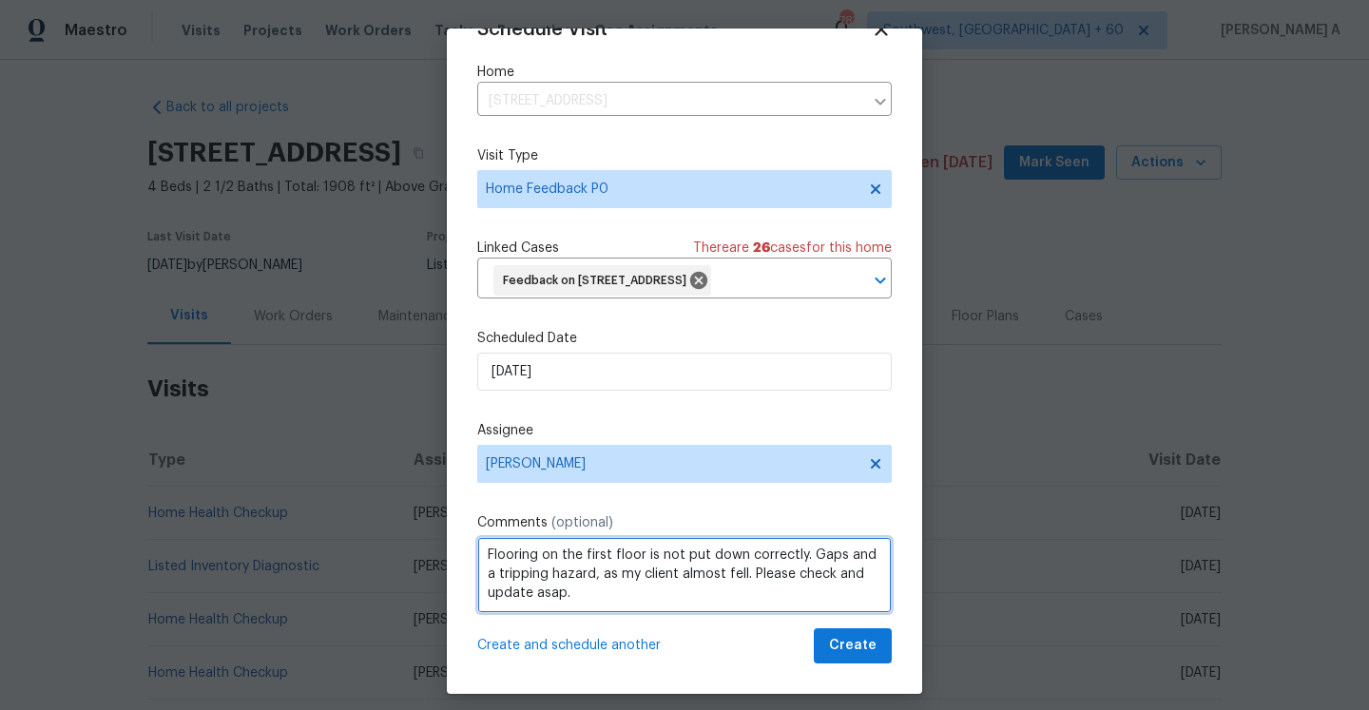
type textarea "Flooring on the first floor is not put down correctly. Gaps and a tripping haza…"
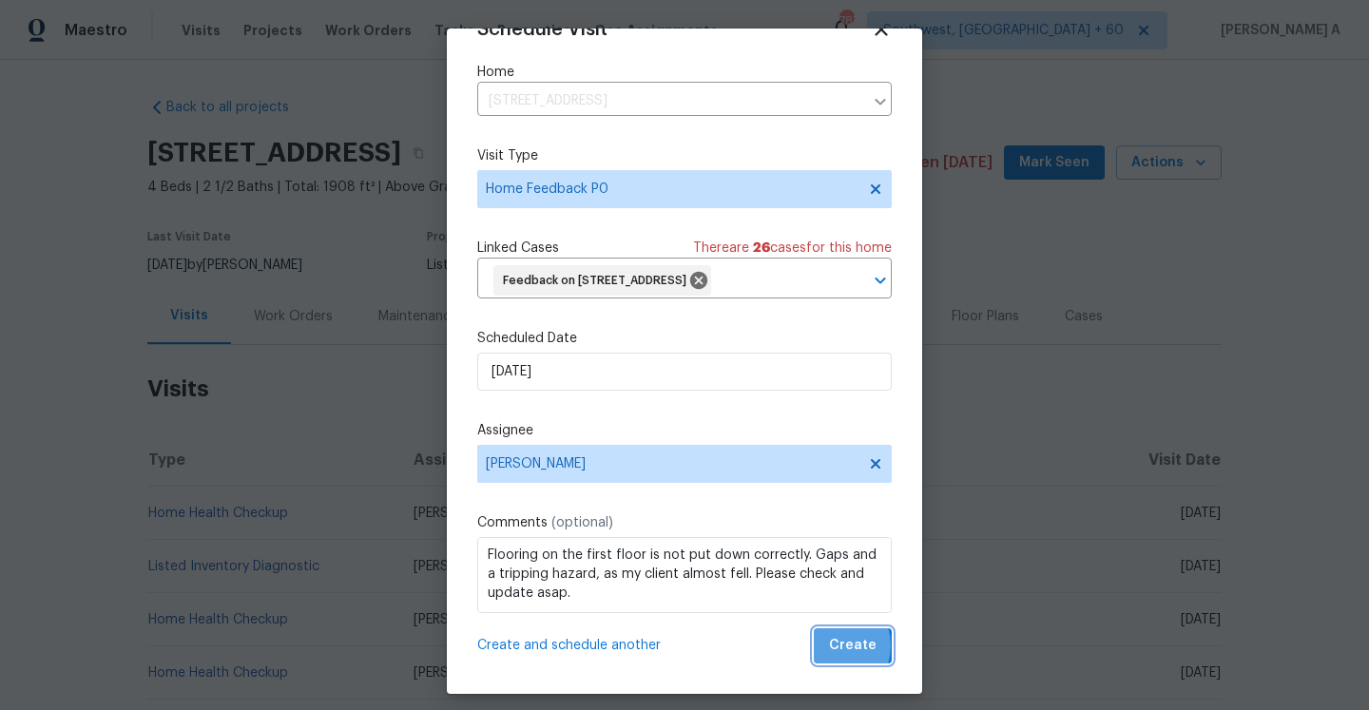
click at [835, 645] on span "Create" at bounding box center [853, 646] width 48 height 24
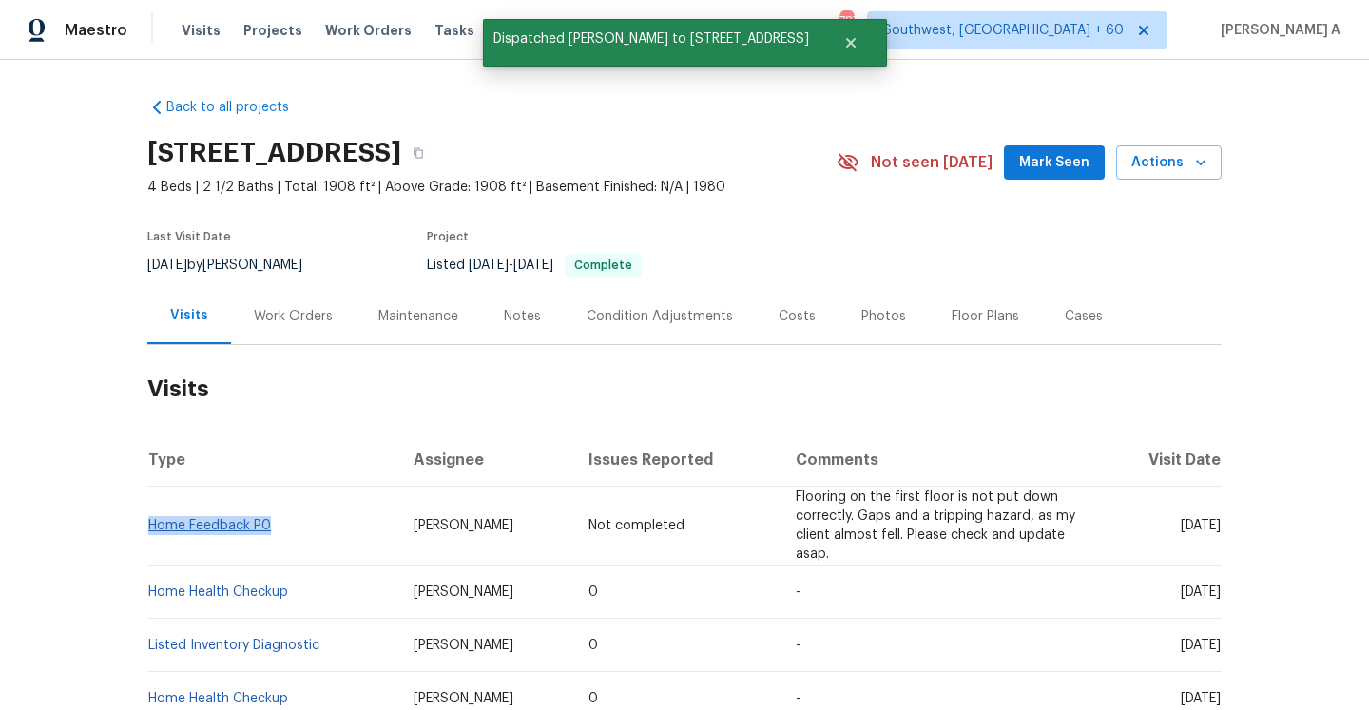
drag, startPoint x: 284, startPoint y: 532, endPoint x: 152, endPoint y: 530, distance: 132.2
click at [152, 530] on td "Home Feedback P0" at bounding box center [272, 526] width 251 height 79
copy link "Home Feedback P0"
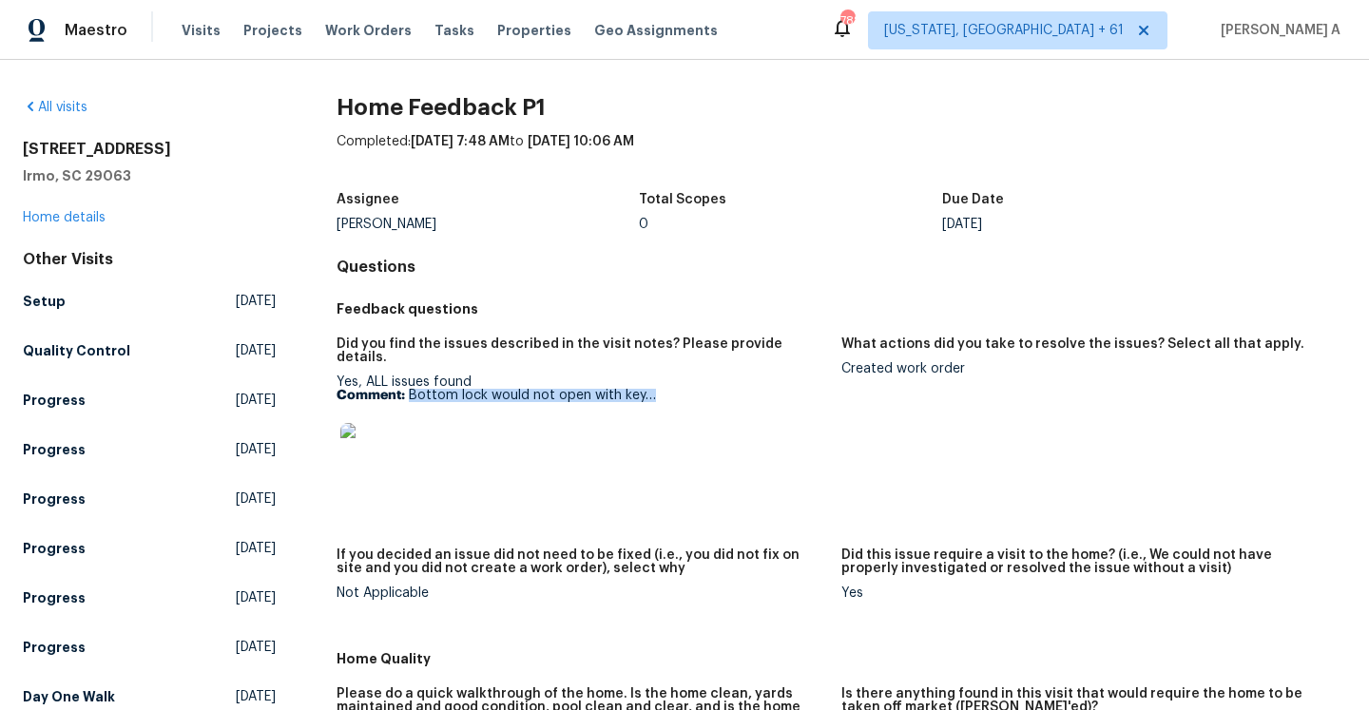
drag, startPoint x: 409, startPoint y: 379, endPoint x: 654, endPoint y: 381, distance: 245.3
click at [654, 389] on p "Comment: Bottom lock would not open with key…" at bounding box center [582, 395] width 490 height 13
copy p "Bottom lock would not open with key…"
drag, startPoint x: 842, startPoint y: 371, endPoint x: 990, endPoint y: 370, distance: 147.4
click at [990, 370] on div "Created work order" at bounding box center [1086, 368] width 490 height 13
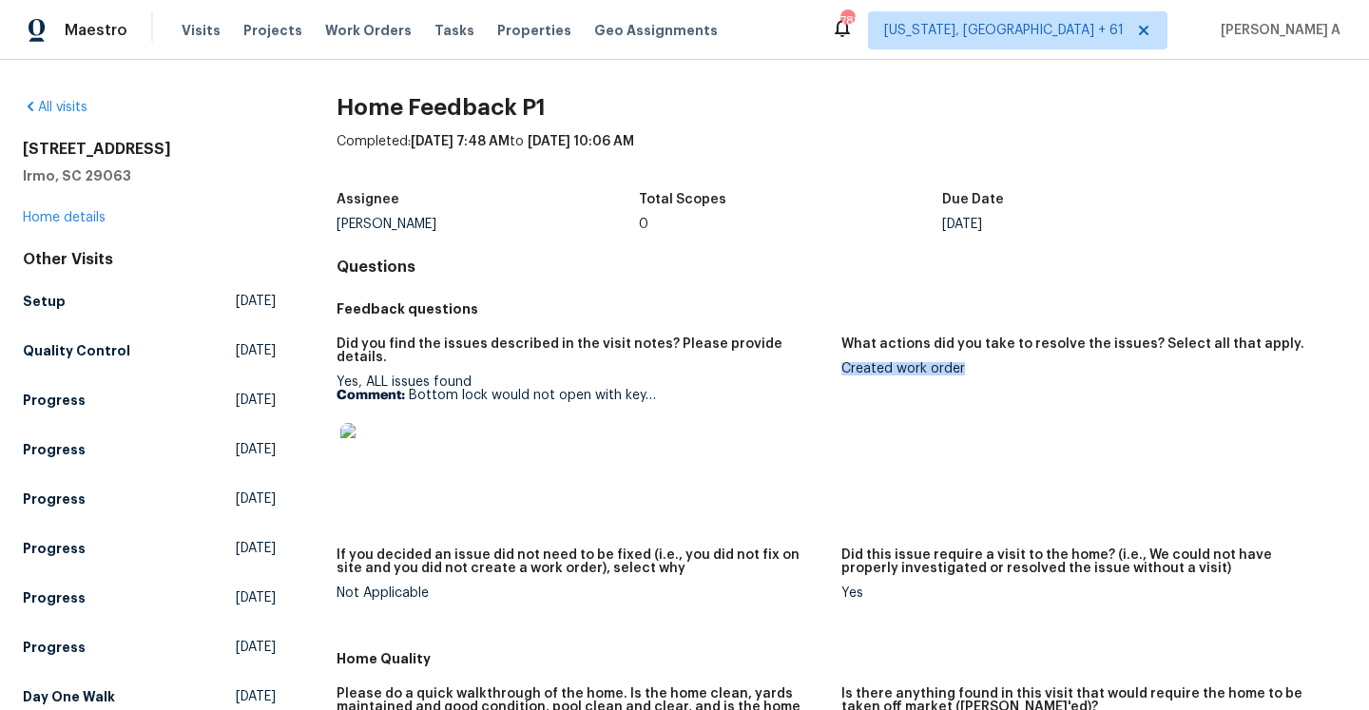
copy div "Created work order"
click at [93, 208] on div "105 Kenton Ct Irmo, SC 29063 Home details" at bounding box center [149, 183] width 253 height 87
click at [84, 214] on link "Home details" at bounding box center [64, 217] width 83 height 13
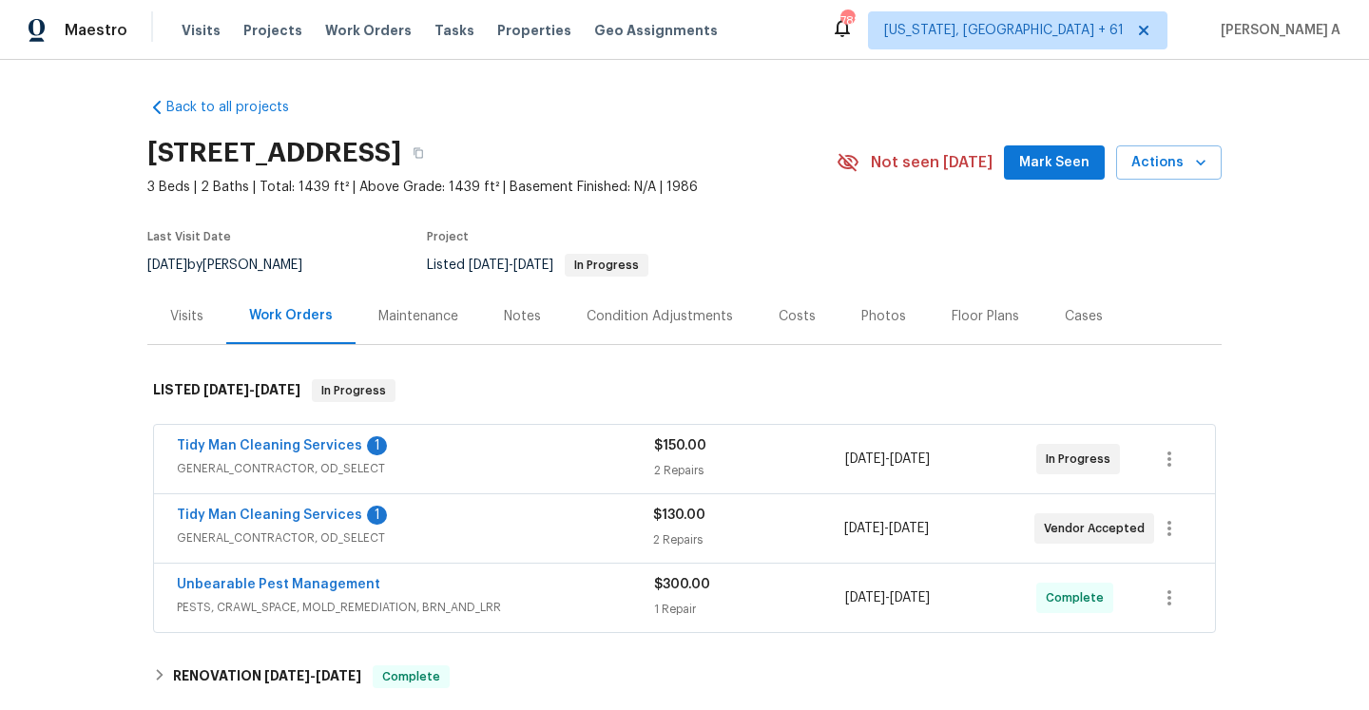
click at [533, 529] on span "GENERAL_CONTRACTOR, OD_SELECT" at bounding box center [415, 538] width 476 height 19
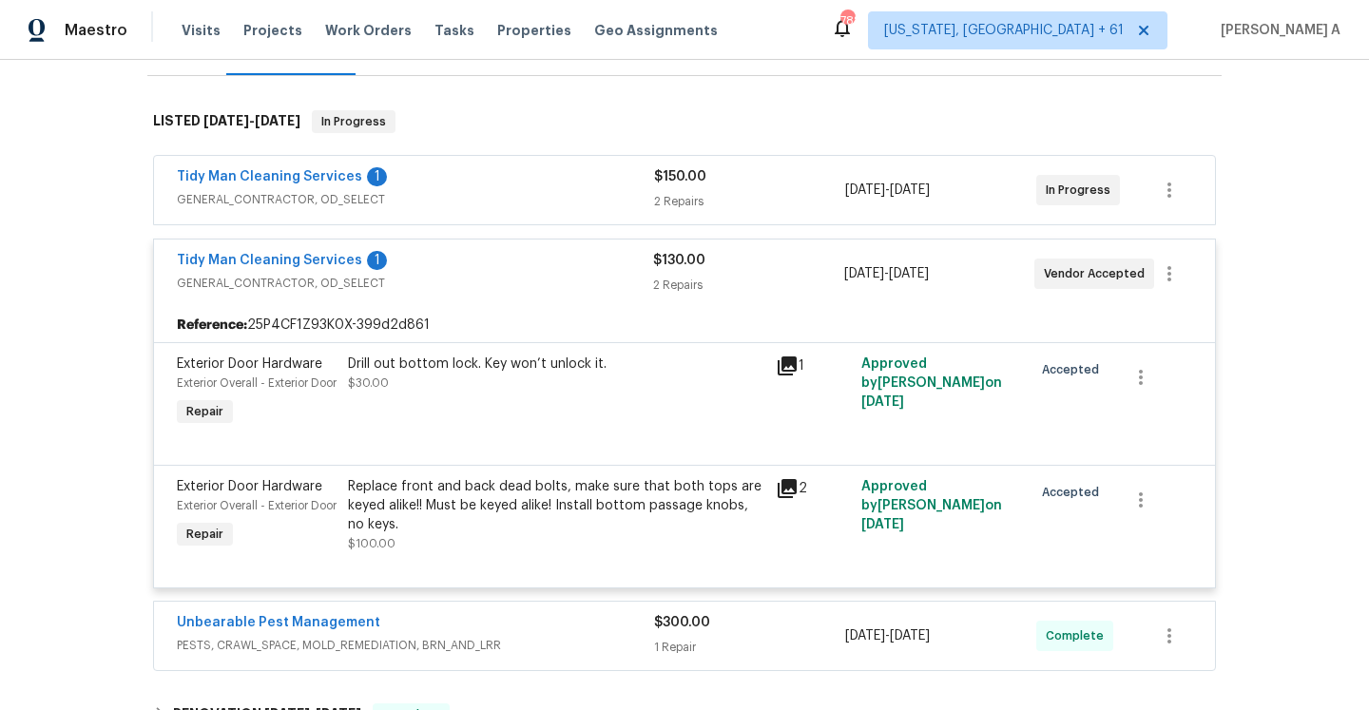
scroll to position [331, 0]
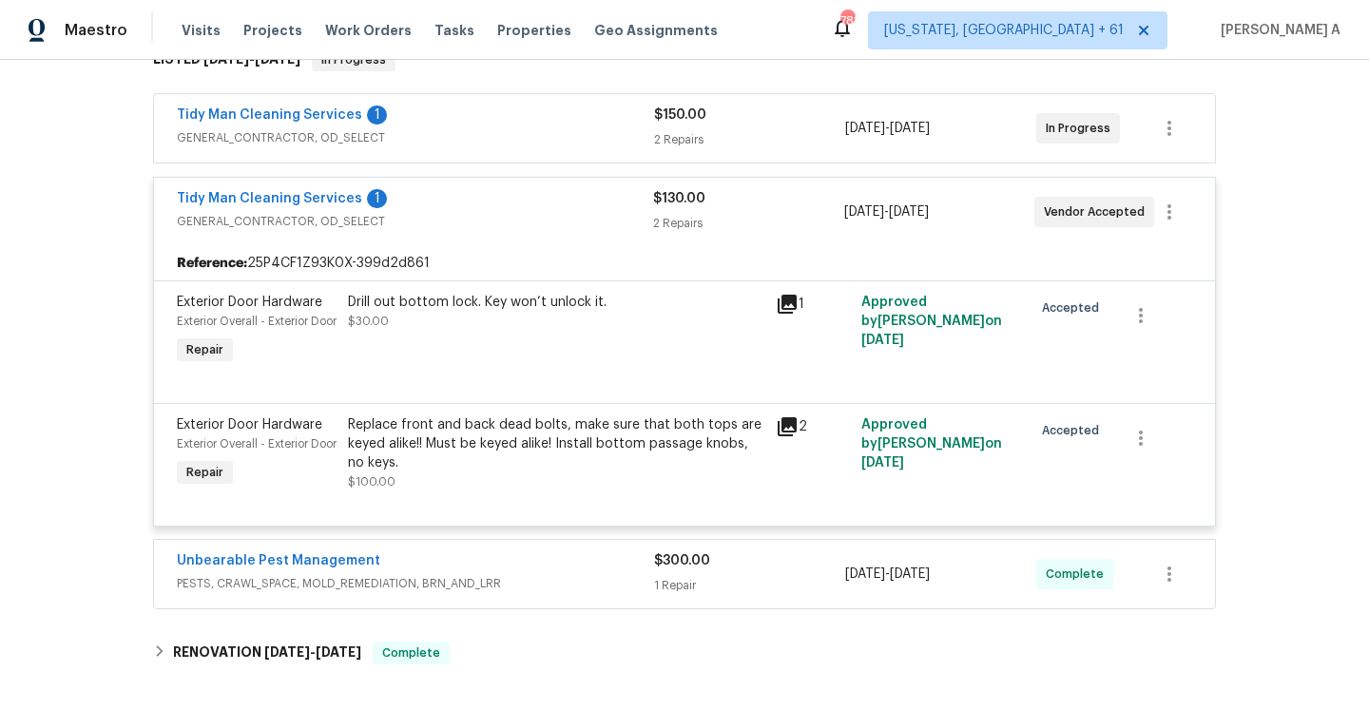
click at [483, 118] on div "Tidy Man Cleaning Services 1" at bounding box center [415, 117] width 477 height 23
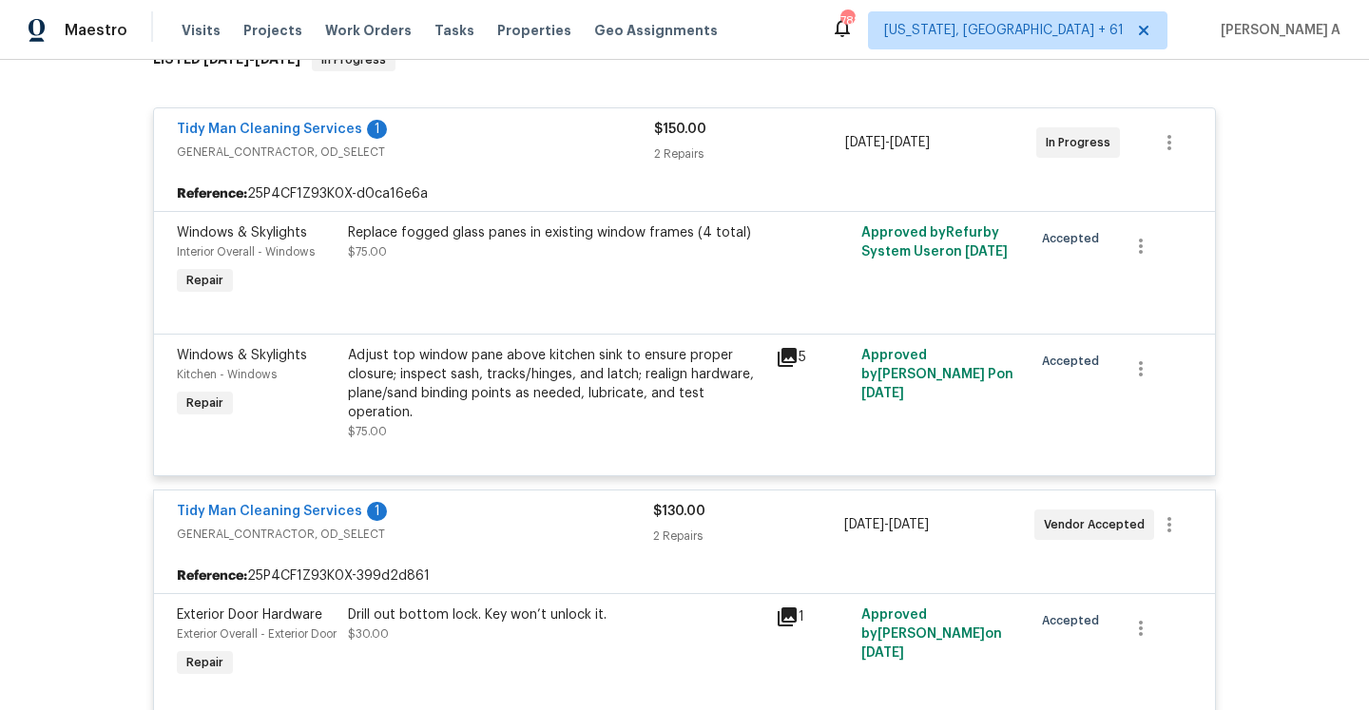
click at [483, 126] on div "Tidy Man Cleaning Services 1" at bounding box center [415, 131] width 477 height 23
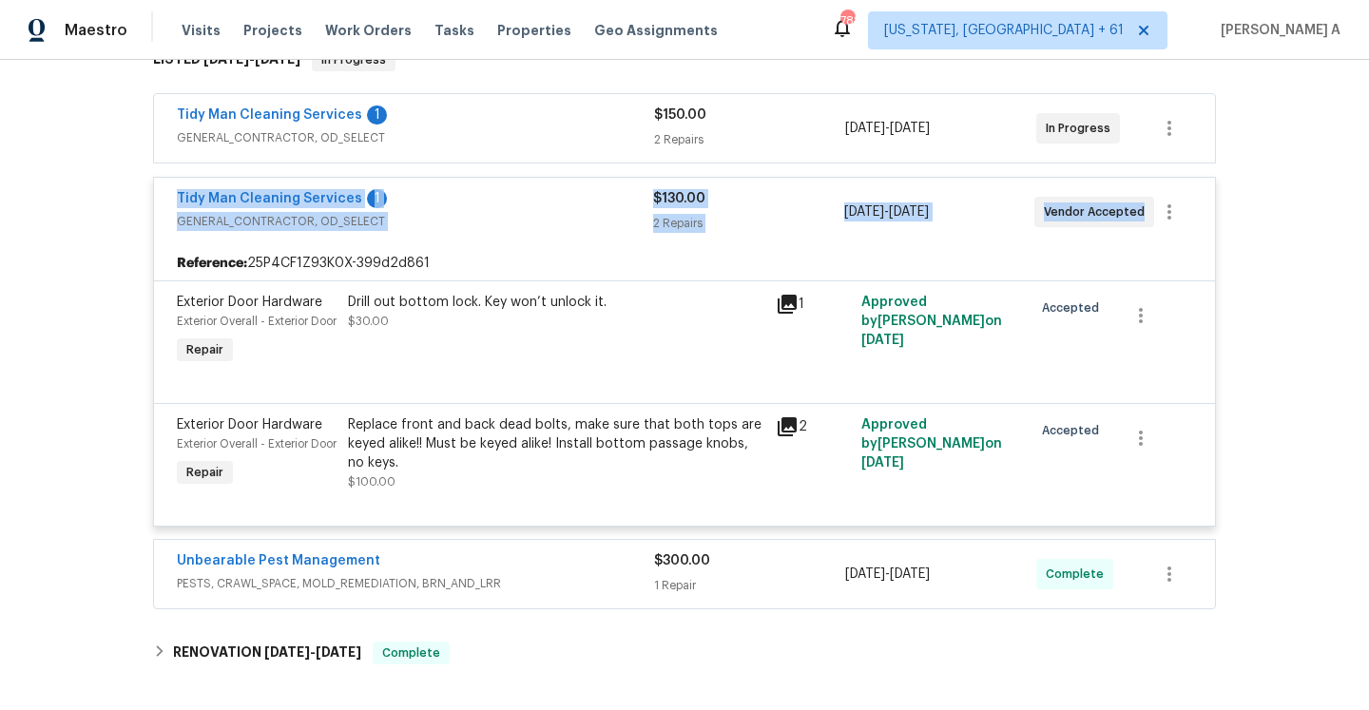
drag, startPoint x: 169, startPoint y: 197, endPoint x: 1139, endPoint y: 215, distance: 969.8
click at [1139, 215] on div "Tidy Man Cleaning Services 1 GENERAL_CONTRACTOR, OD_SELECT $130.00 2 Repairs 10…" at bounding box center [684, 212] width 1061 height 68
copy div "Tidy Man Cleaning Services 1 GENERAL_CONTRACTOR, OD_SELECT $130.00 2 Repairs 10…"
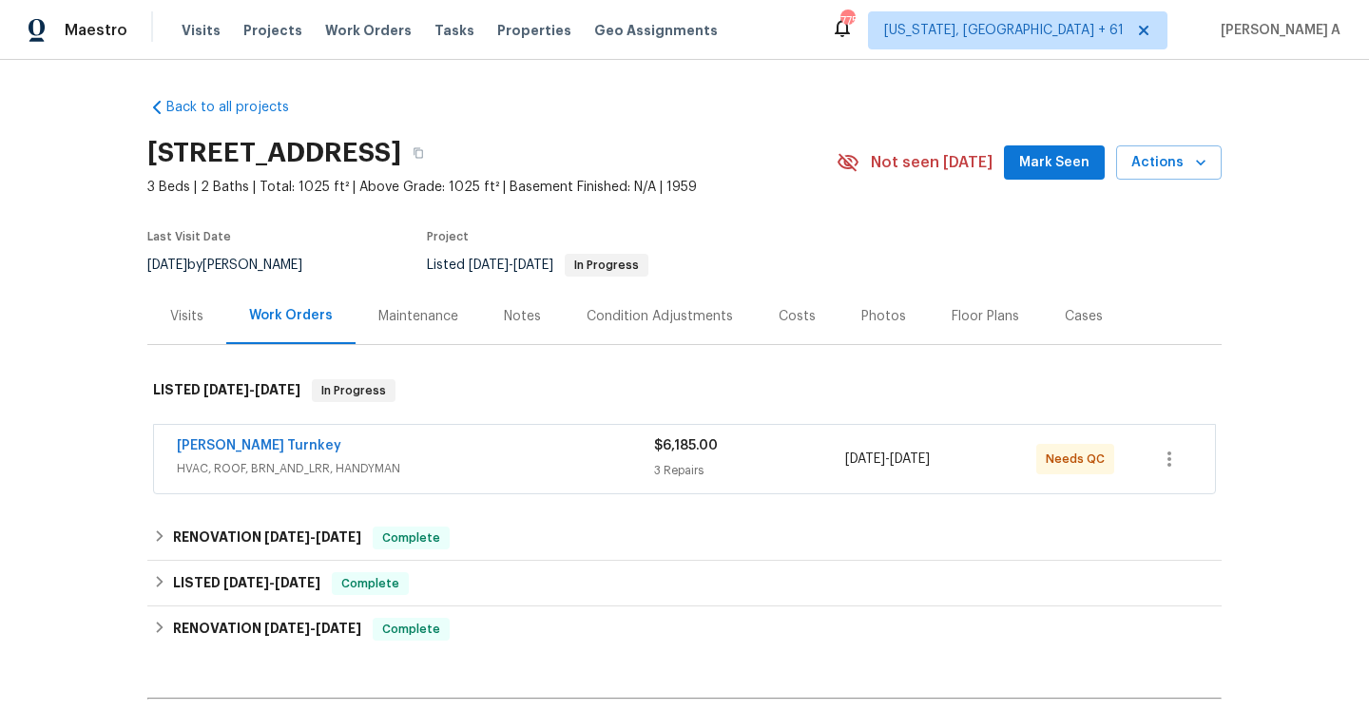
click at [183, 318] on div "Visits" at bounding box center [186, 316] width 33 height 19
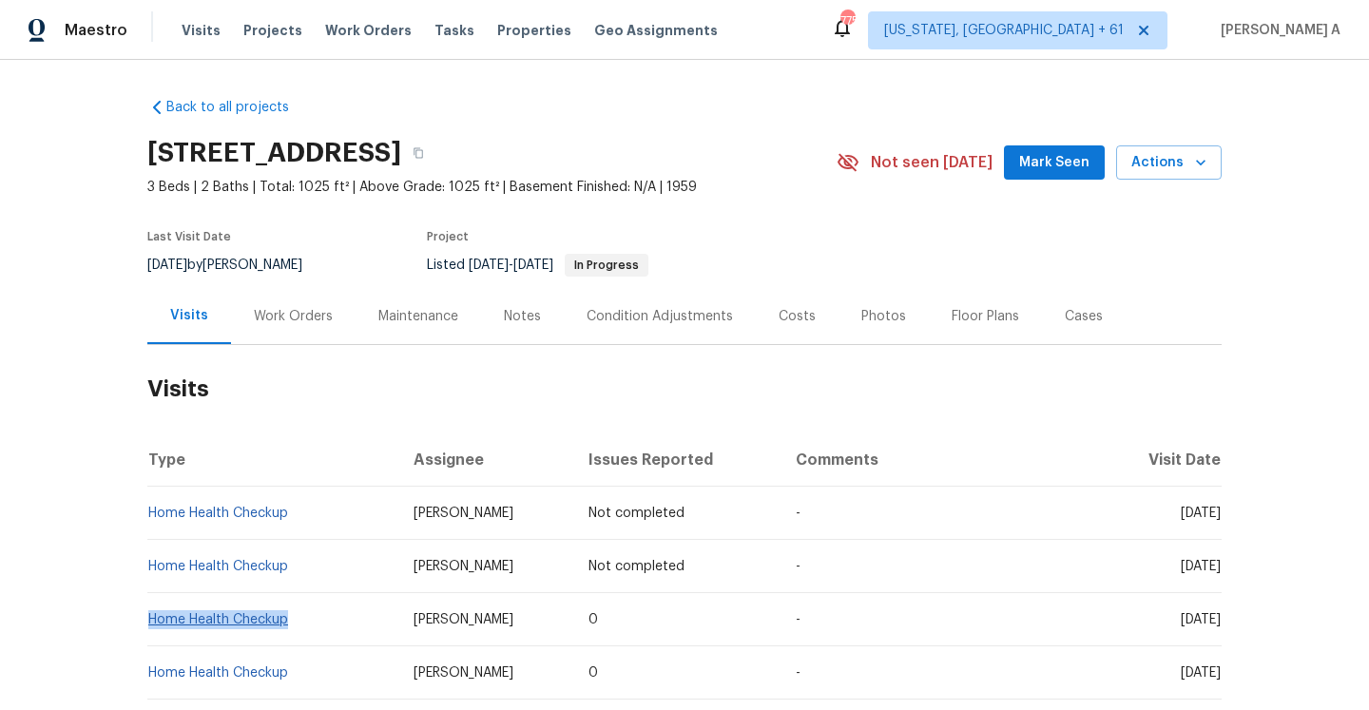
drag, startPoint x: 301, startPoint y: 615, endPoint x: 150, endPoint y: 616, distance: 151.2
click at [150, 616] on td "Home Health Checkup" at bounding box center [272, 619] width 251 height 53
copy link "Home Health Checkup"
click at [278, 321] on div "Work Orders" at bounding box center [293, 316] width 79 height 19
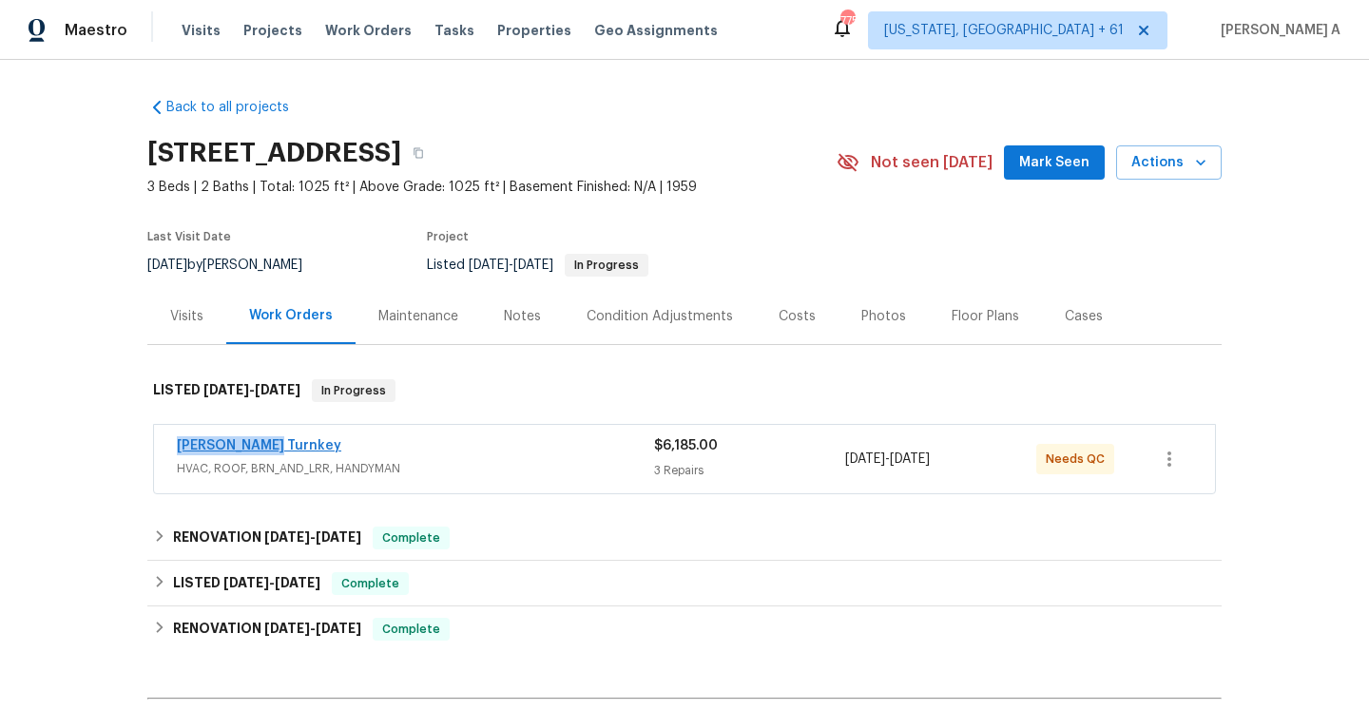
drag, startPoint x: 298, startPoint y: 448, endPoint x: 178, endPoint y: 444, distance: 119.8
click at [178, 444] on div "[PERSON_NAME] Turnkey" at bounding box center [415, 447] width 477 height 23
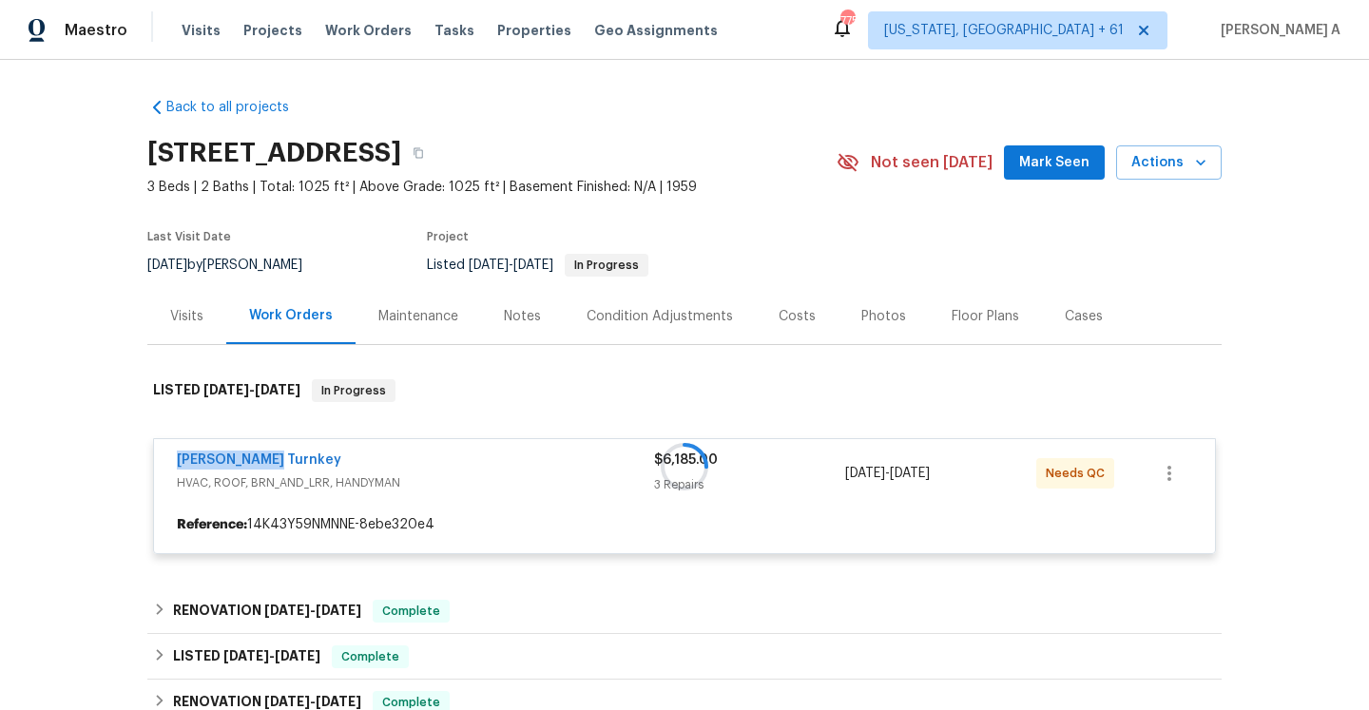
copy link "[PERSON_NAME] Turnkey"
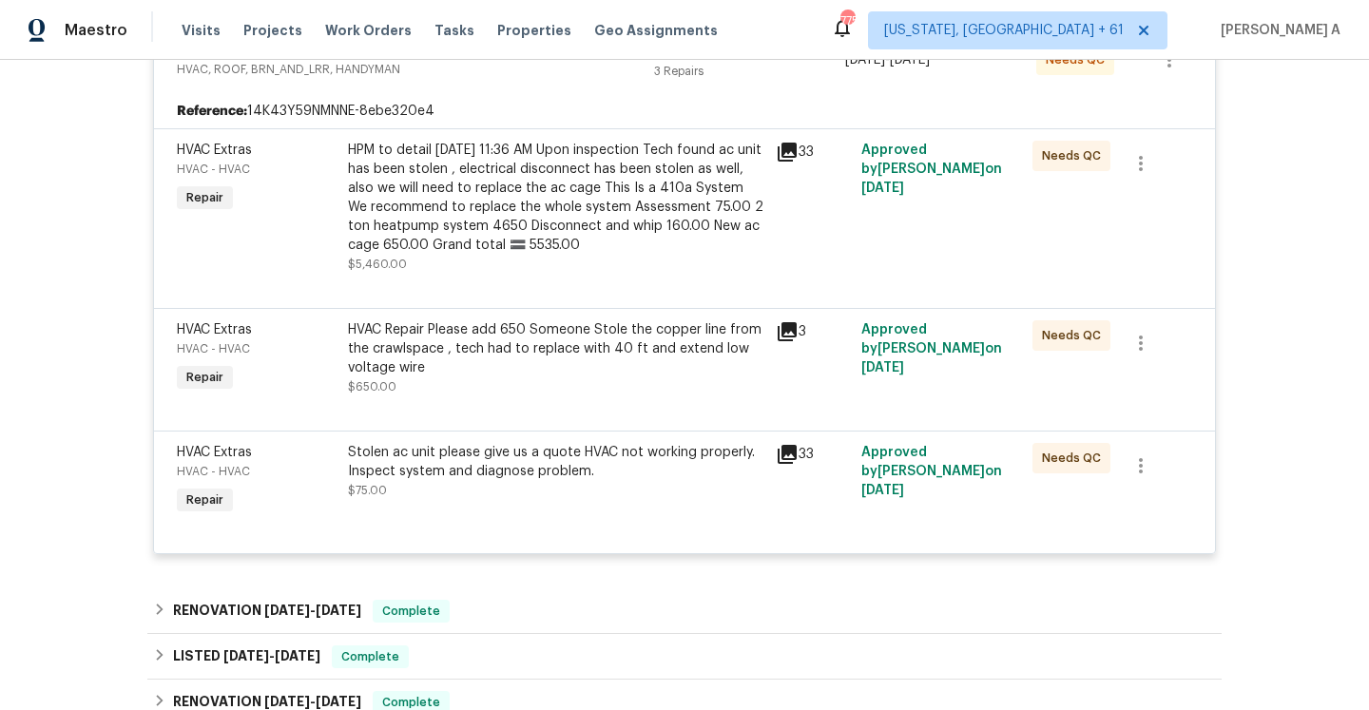
scroll to position [312, 0]
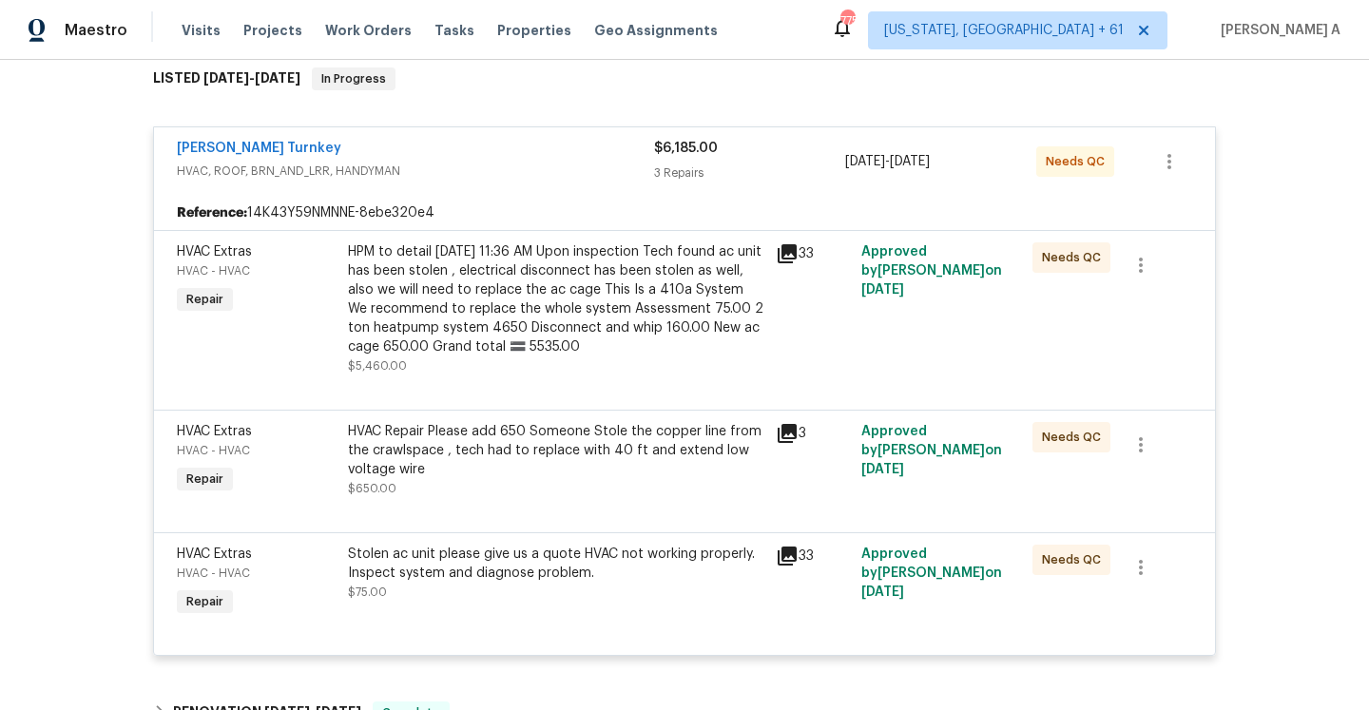
click at [384, 171] on span "HVAC, ROOF, BRN_AND_LRR, HANDYMAN" at bounding box center [415, 171] width 477 height 19
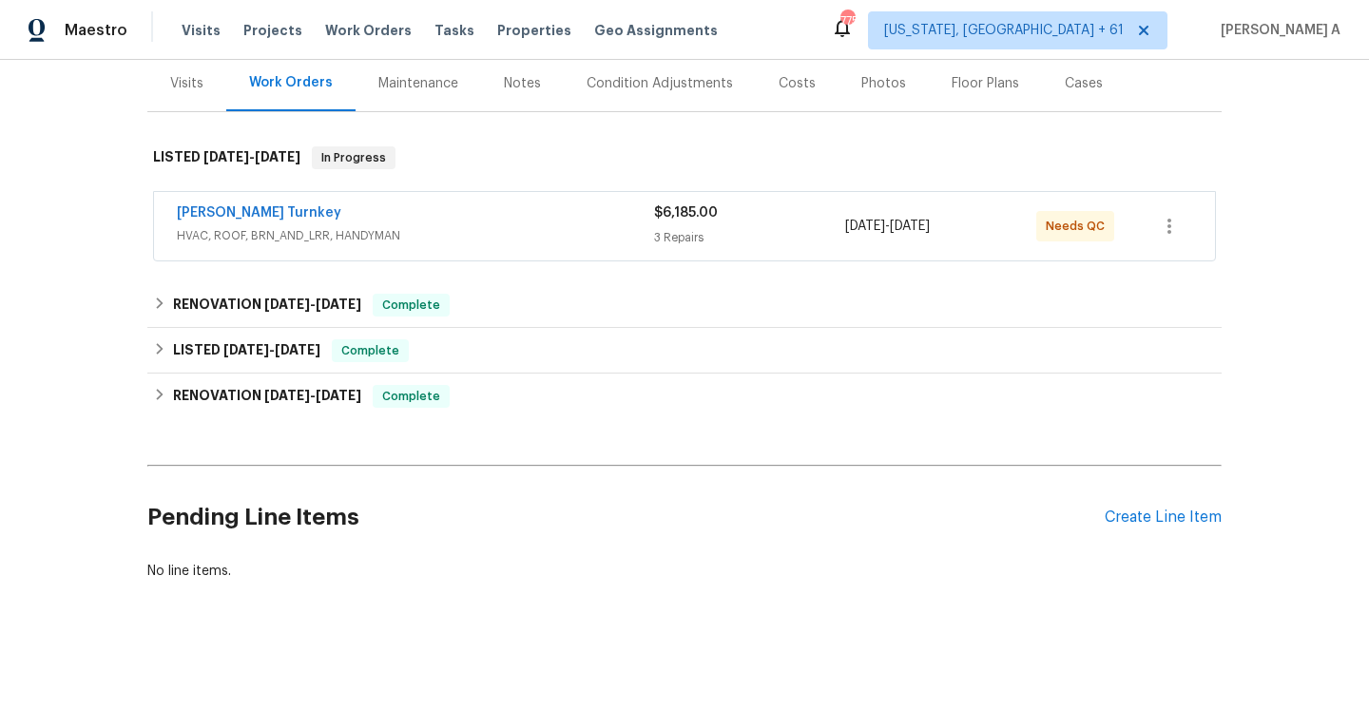
click at [207, 107] on div "Visits" at bounding box center [186, 83] width 79 height 56
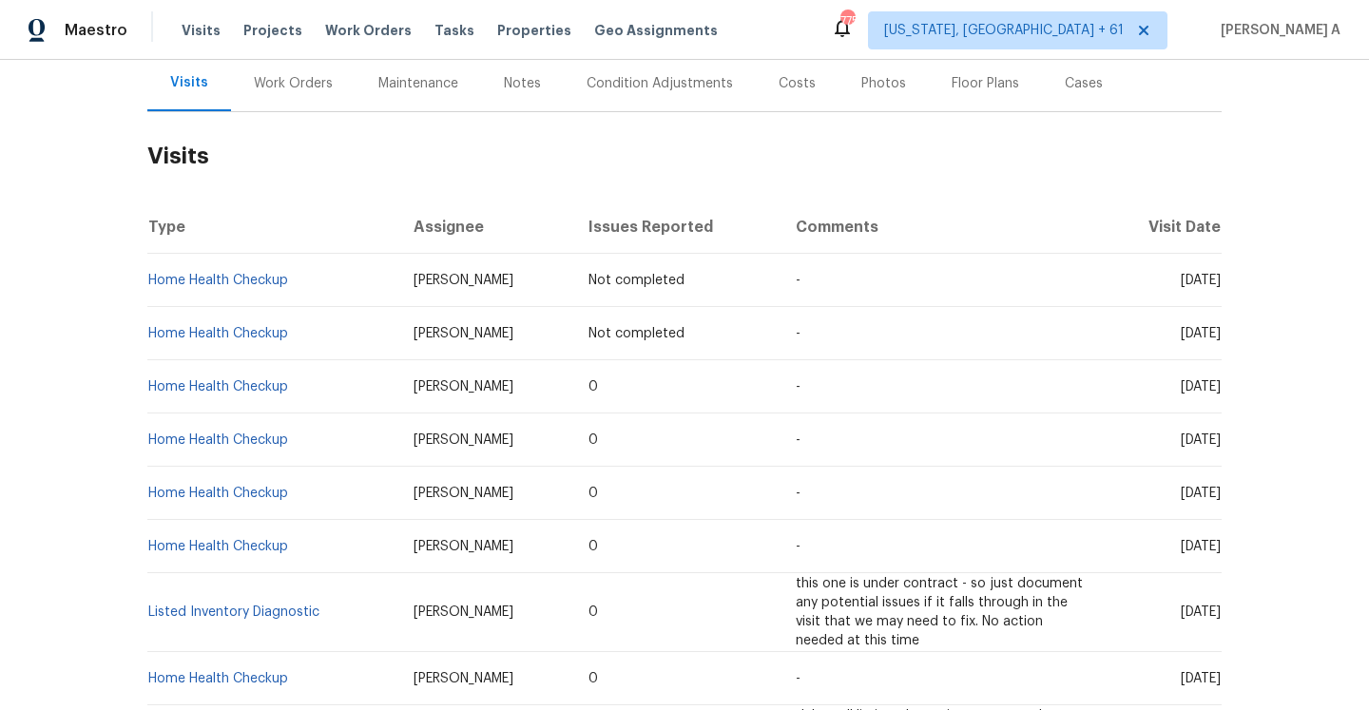
scroll to position [232, 0]
click at [422, 336] on span "[PERSON_NAME]" at bounding box center [464, 334] width 100 height 13
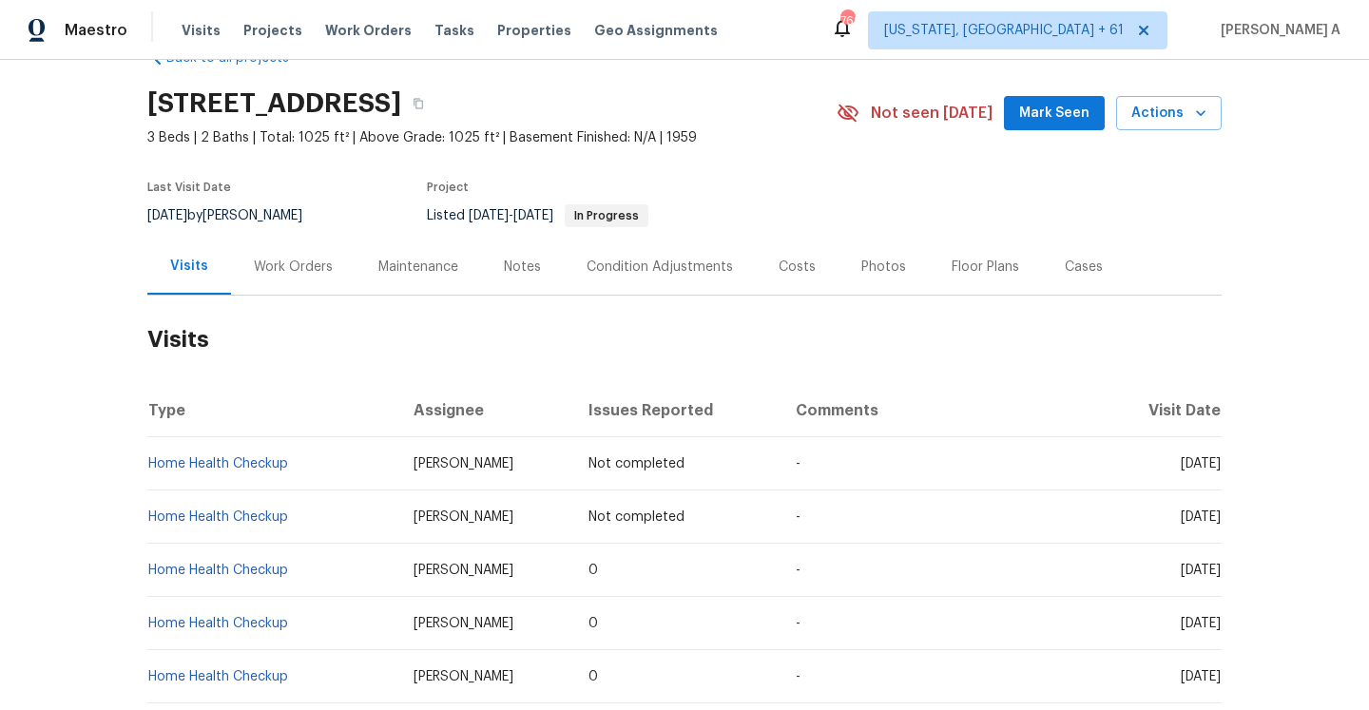
scroll to position [0, 0]
